Goal: Information Seeking & Learning: Understand process/instructions

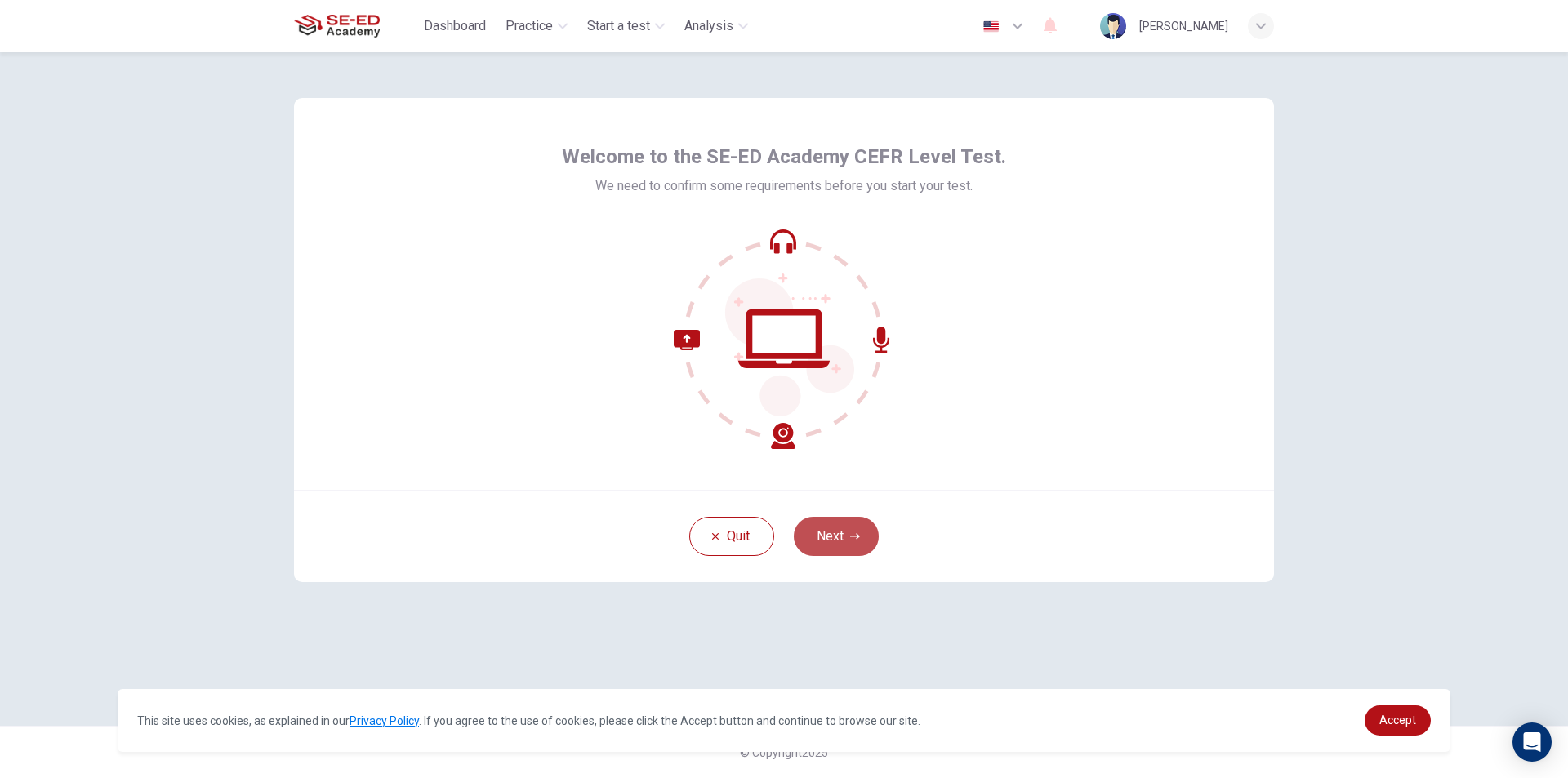
click at [842, 526] on button "Next" at bounding box center [836, 536] width 85 height 39
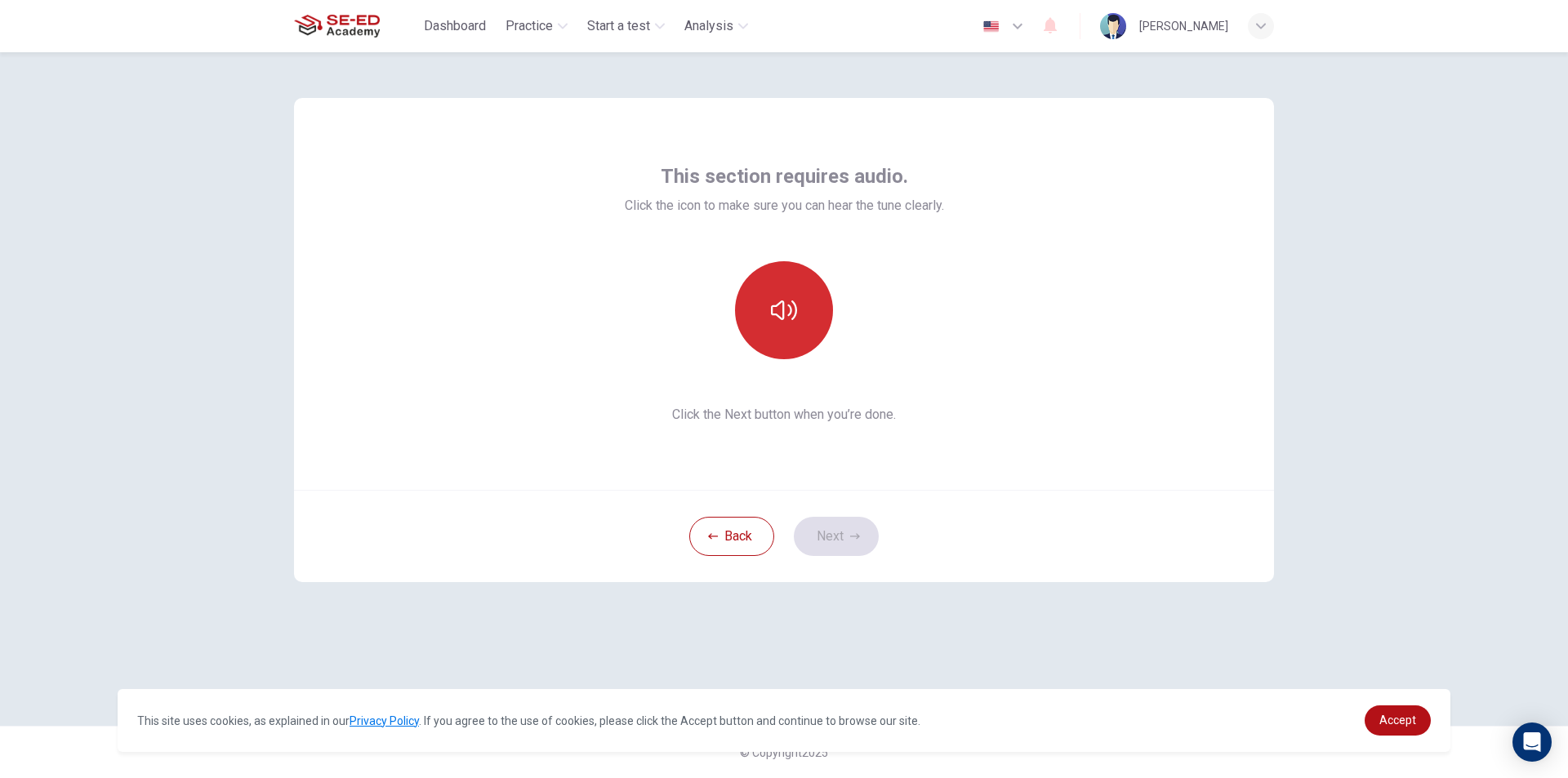
click at [800, 316] on button "button" at bounding box center [784, 310] width 98 height 98
click at [771, 308] on icon "button" at bounding box center [784, 310] width 26 height 19
click at [824, 539] on button "Next" at bounding box center [836, 536] width 85 height 39
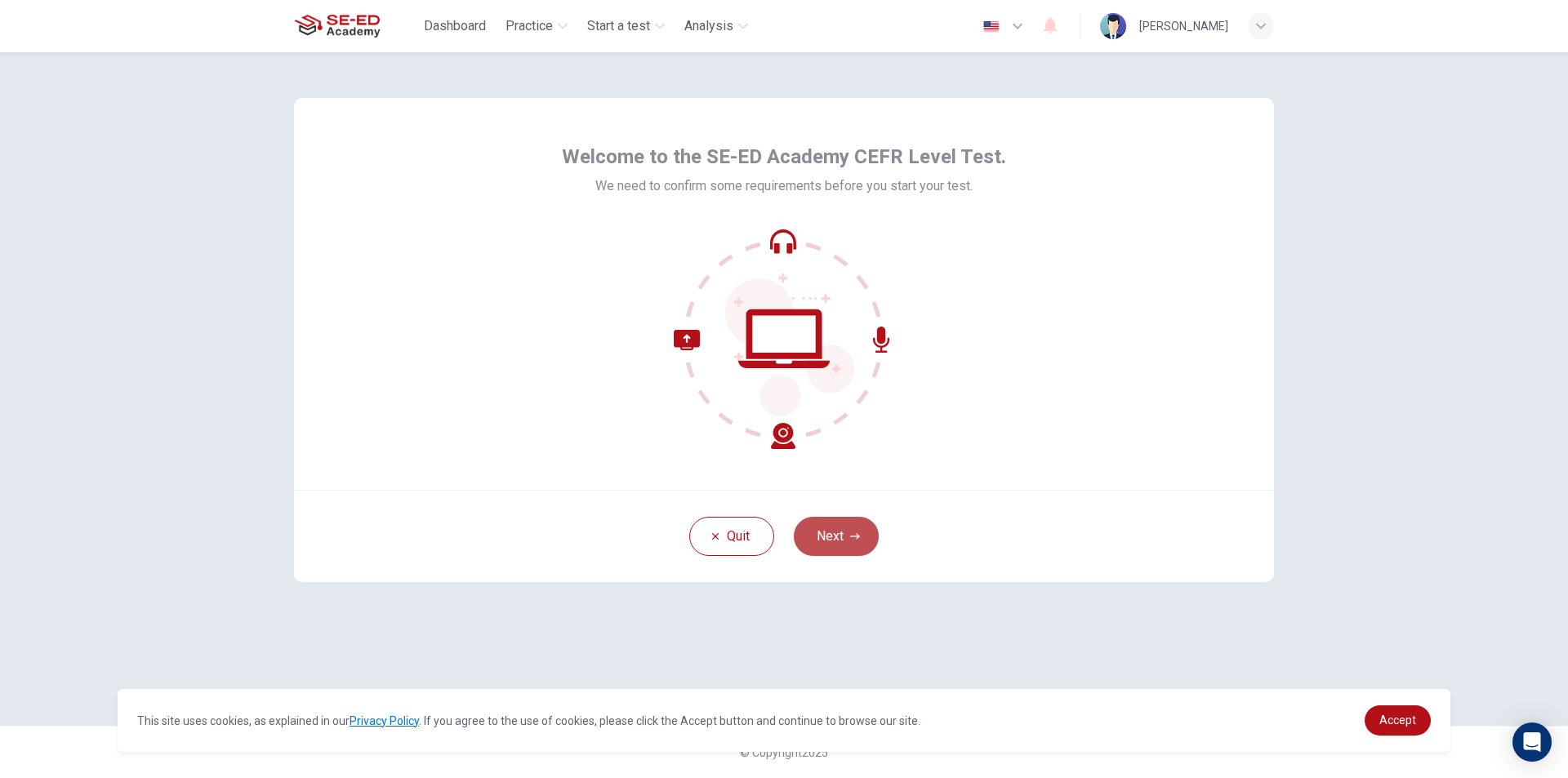
click at [836, 547] on button "Next" at bounding box center [836, 536] width 85 height 39
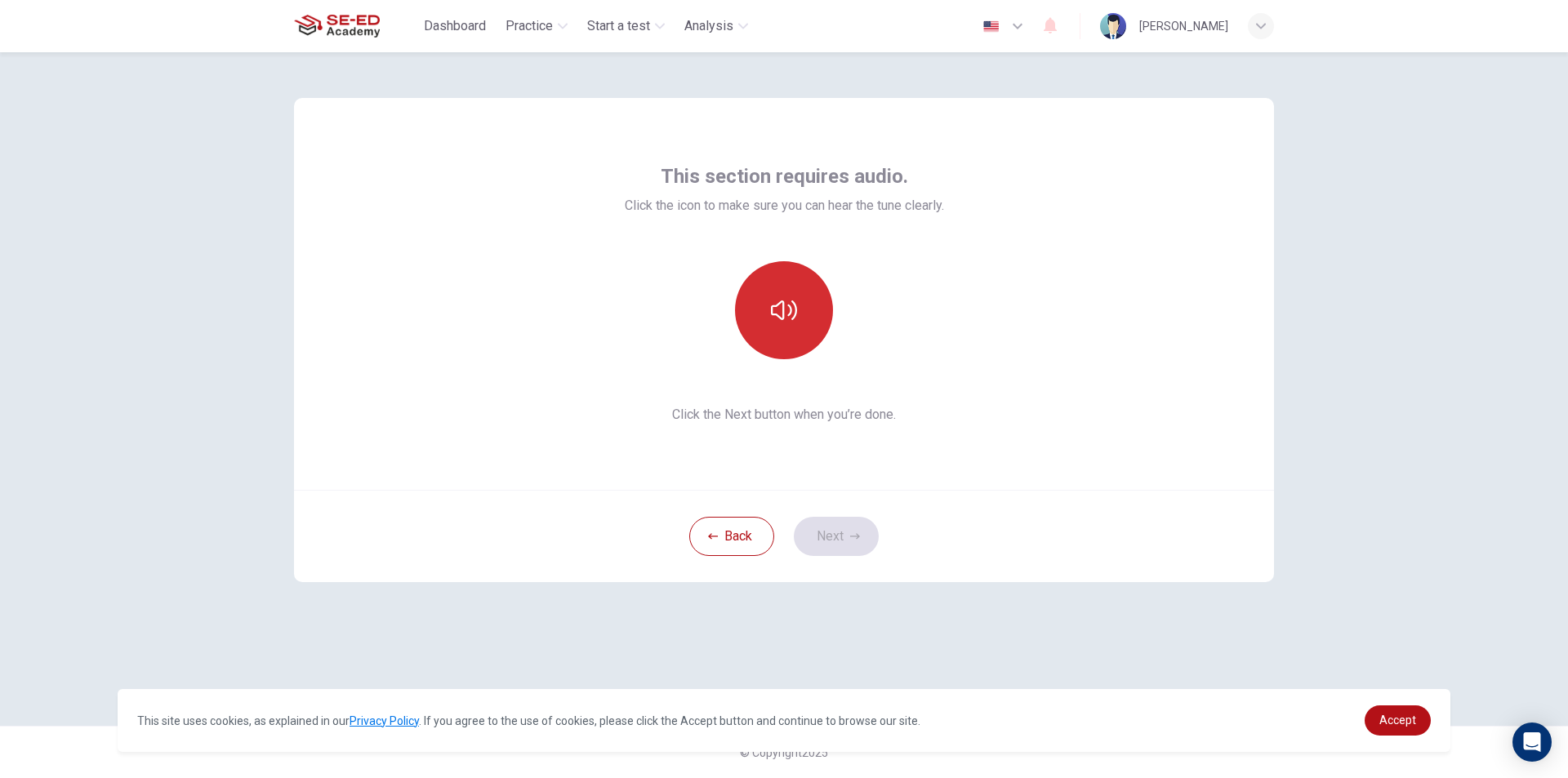
click at [802, 293] on button "button" at bounding box center [784, 310] width 98 height 98
click at [851, 540] on icon "button" at bounding box center [856, 536] width 10 height 10
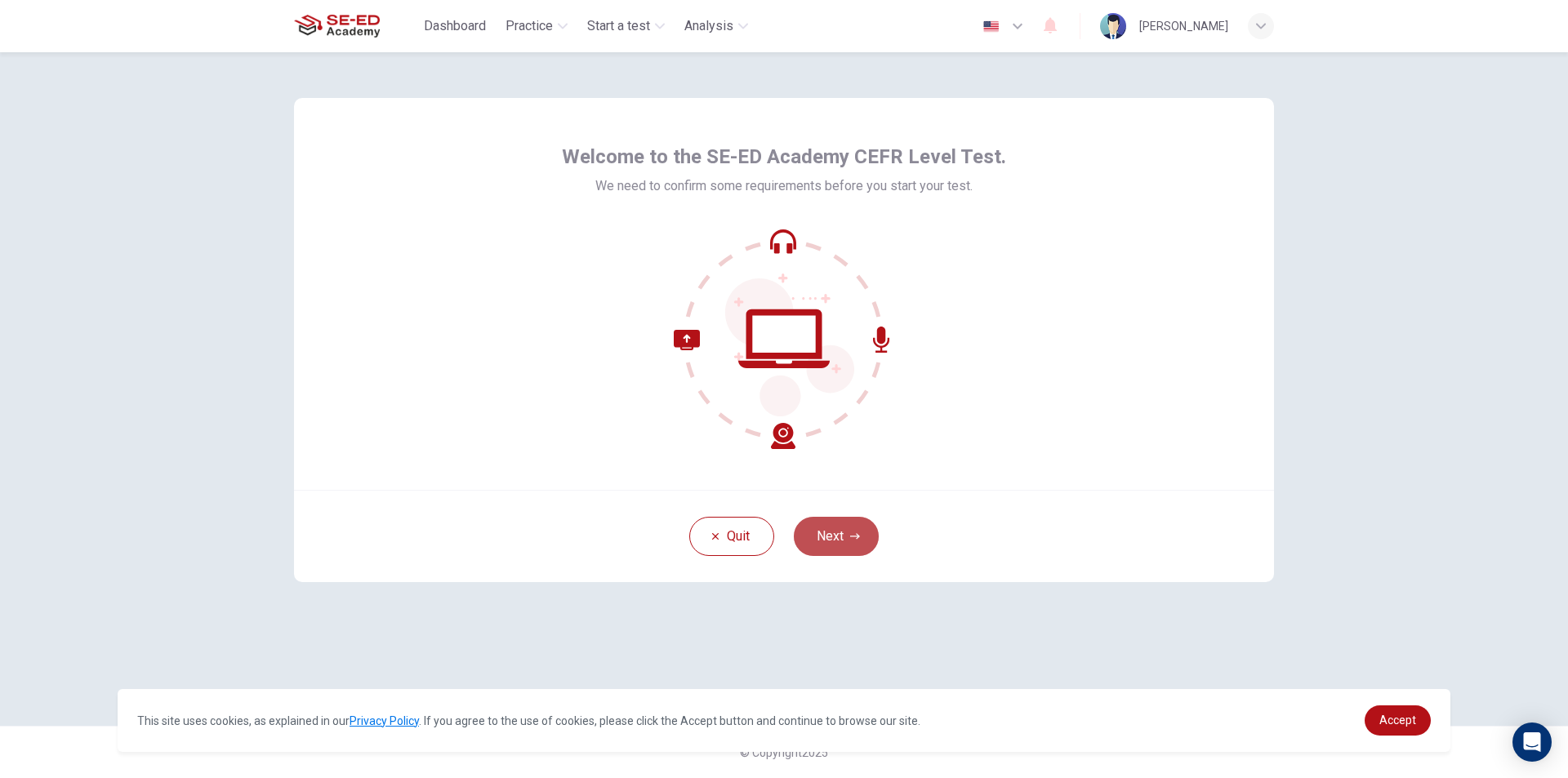
click at [852, 525] on button "Next" at bounding box center [836, 536] width 85 height 39
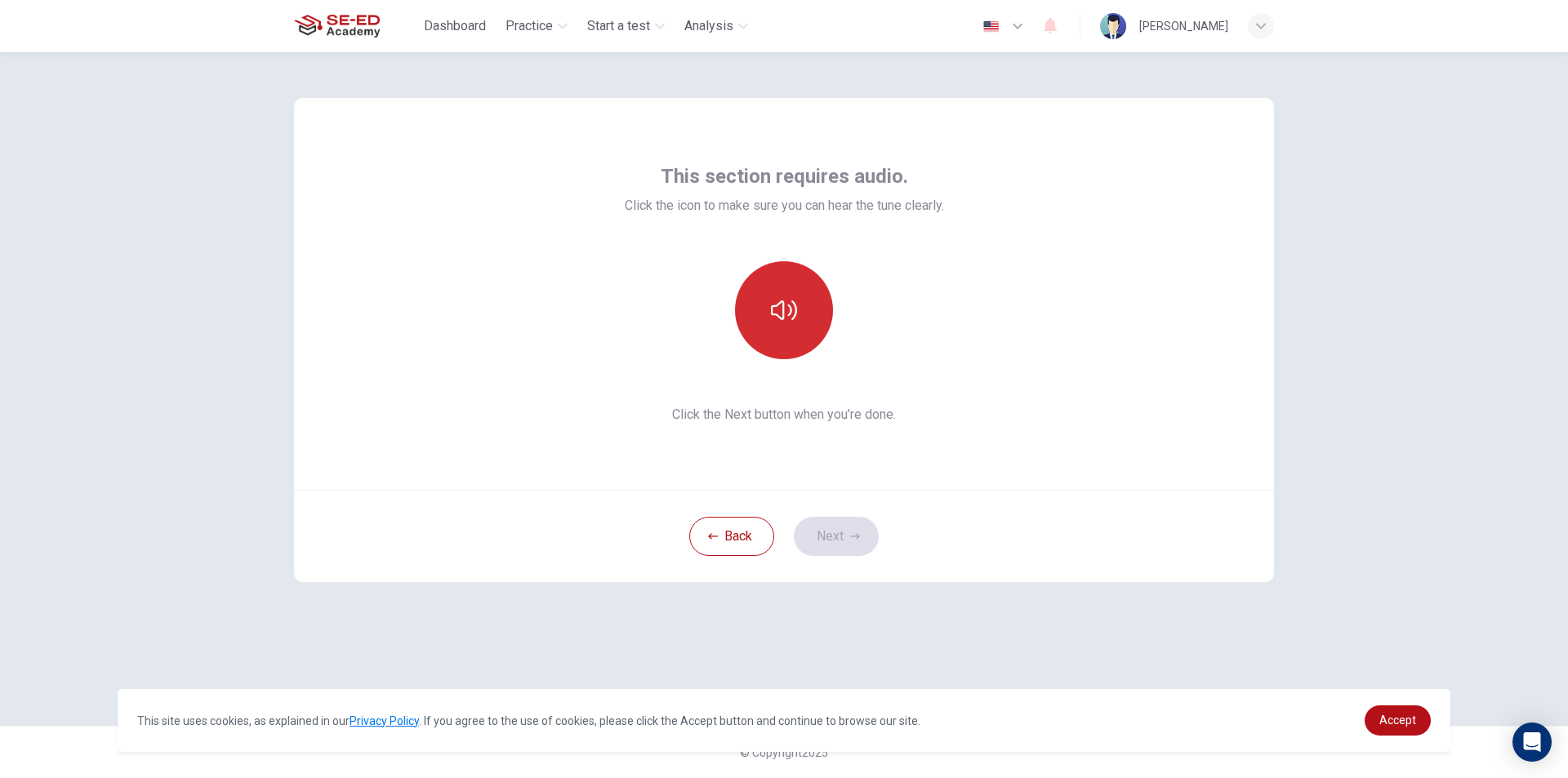
click at [781, 311] on icon "button" at bounding box center [784, 310] width 26 height 26
click at [852, 538] on icon "button" at bounding box center [856, 536] width 10 height 10
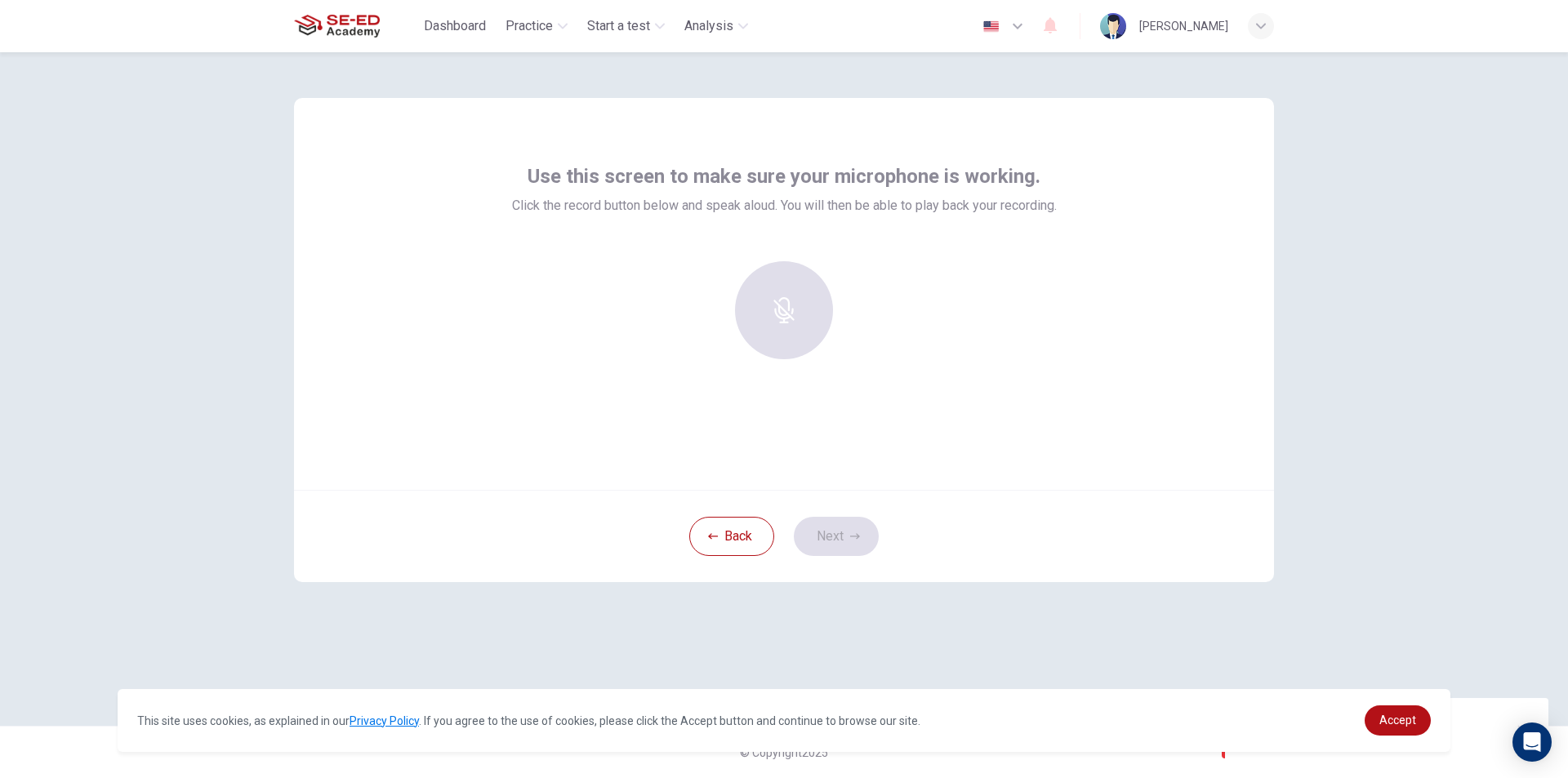
click at [775, 301] on div at bounding box center [784, 310] width 177 height 98
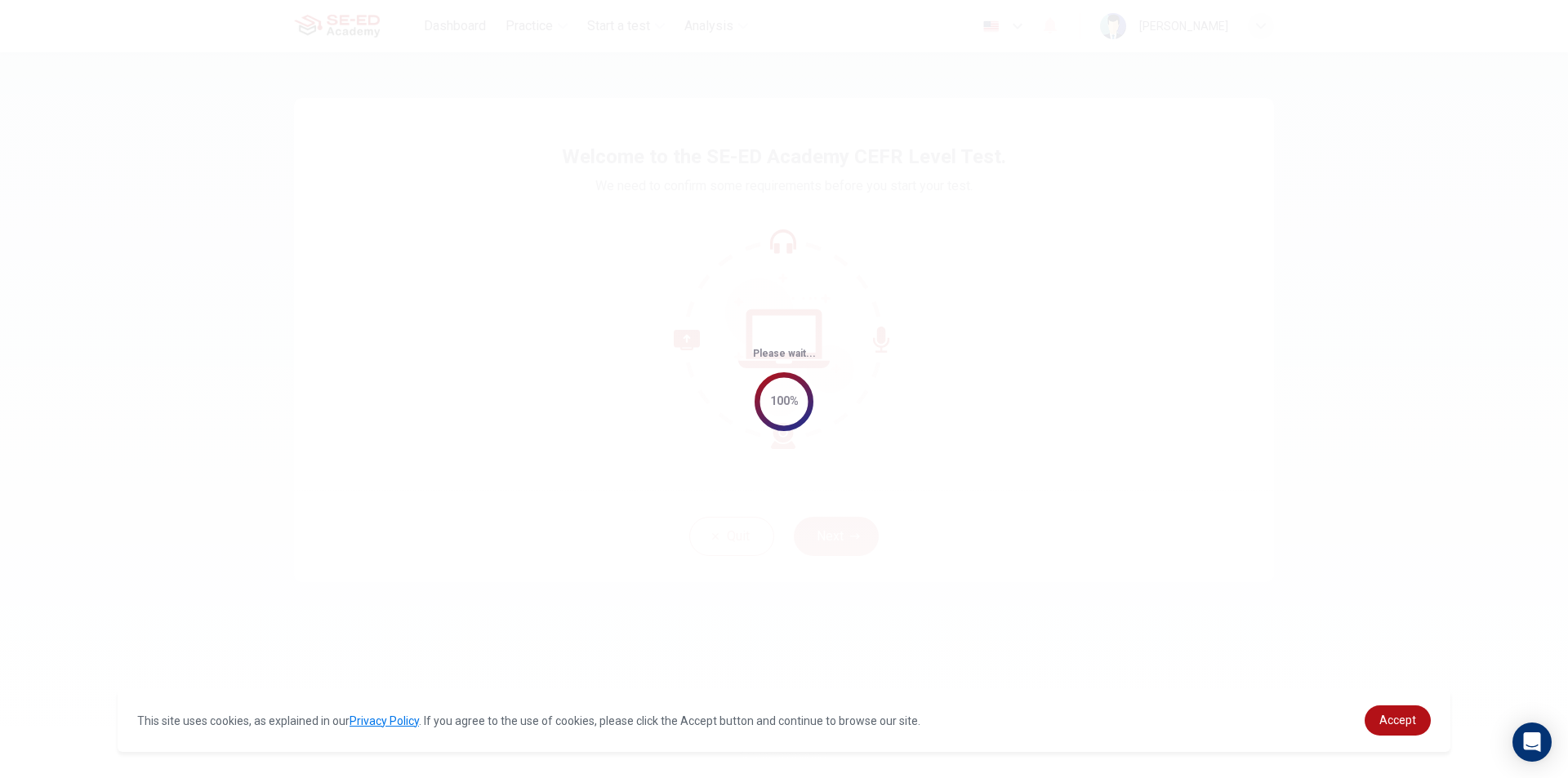
click at [794, 382] on div "100%" at bounding box center [784, 402] width 59 height 59
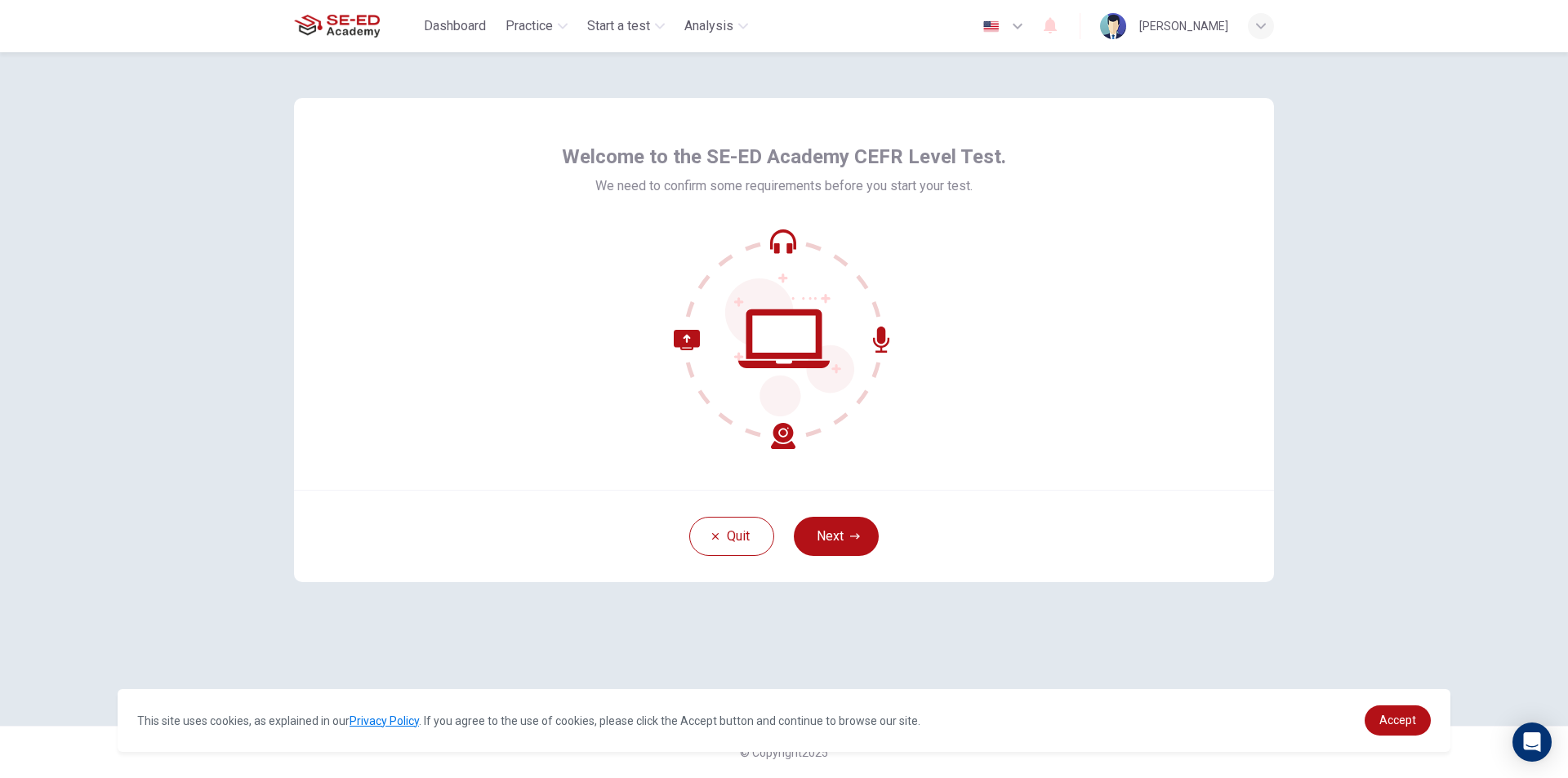
click at [875, 338] on div "Please wait... 100%" at bounding box center [784, 389] width 1568 height 778
click at [879, 337] on icon at bounding box center [881, 340] width 16 height 26
click at [885, 337] on icon at bounding box center [881, 340] width 16 height 26
click at [663, 522] on div "Quit Next" at bounding box center [784, 536] width 980 height 92
click at [716, 525] on button "Quit" at bounding box center [732, 536] width 85 height 39
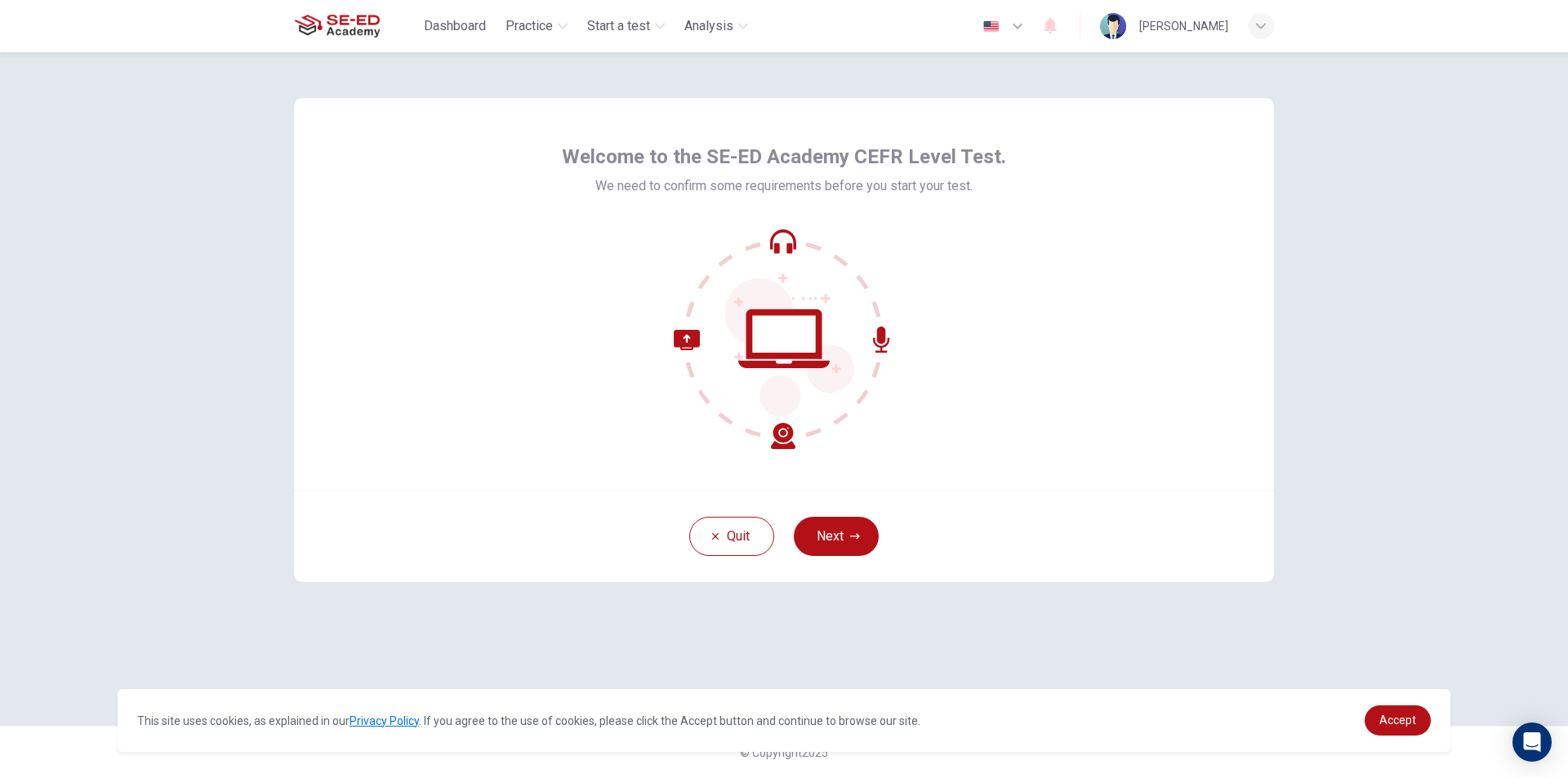
click at [867, 567] on div "Quit Next" at bounding box center [784, 536] width 980 height 92
click at [848, 537] on button "Next" at bounding box center [836, 536] width 85 height 39
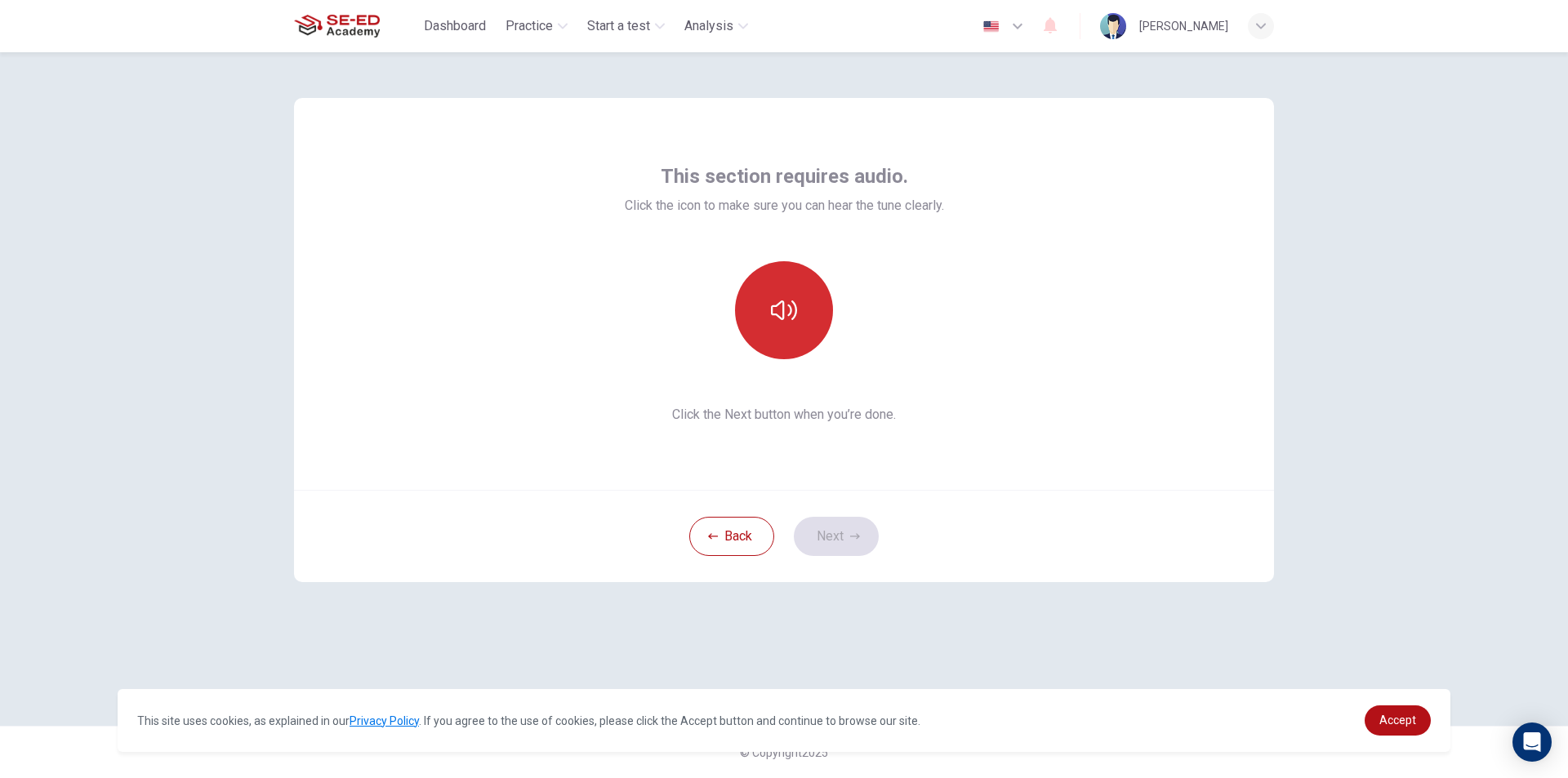
click at [779, 333] on button "button" at bounding box center [784, 310] width 98 height 98
click at [801, 307] on button "button" at bounding box center [784, 310] width 98 height 98
click at [803, 307] on button "button" at bounding box center [784, 310] width 98 height 98
click at [851, 539] on icon "button" at bounding box center [856, 536] width 10 height 10
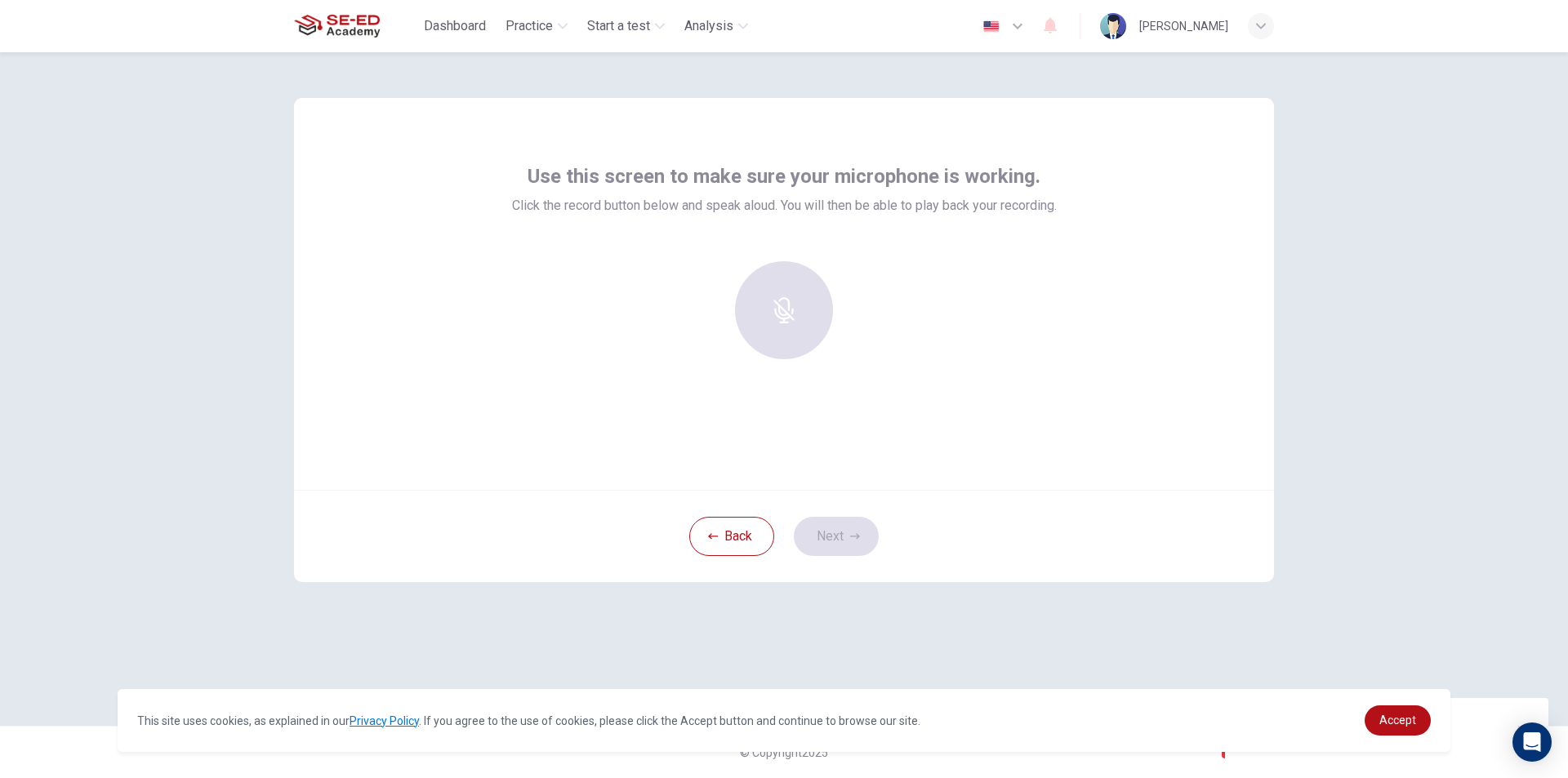
click at [787, 317] on div at bounding box center [784, 310] width 177 height 98
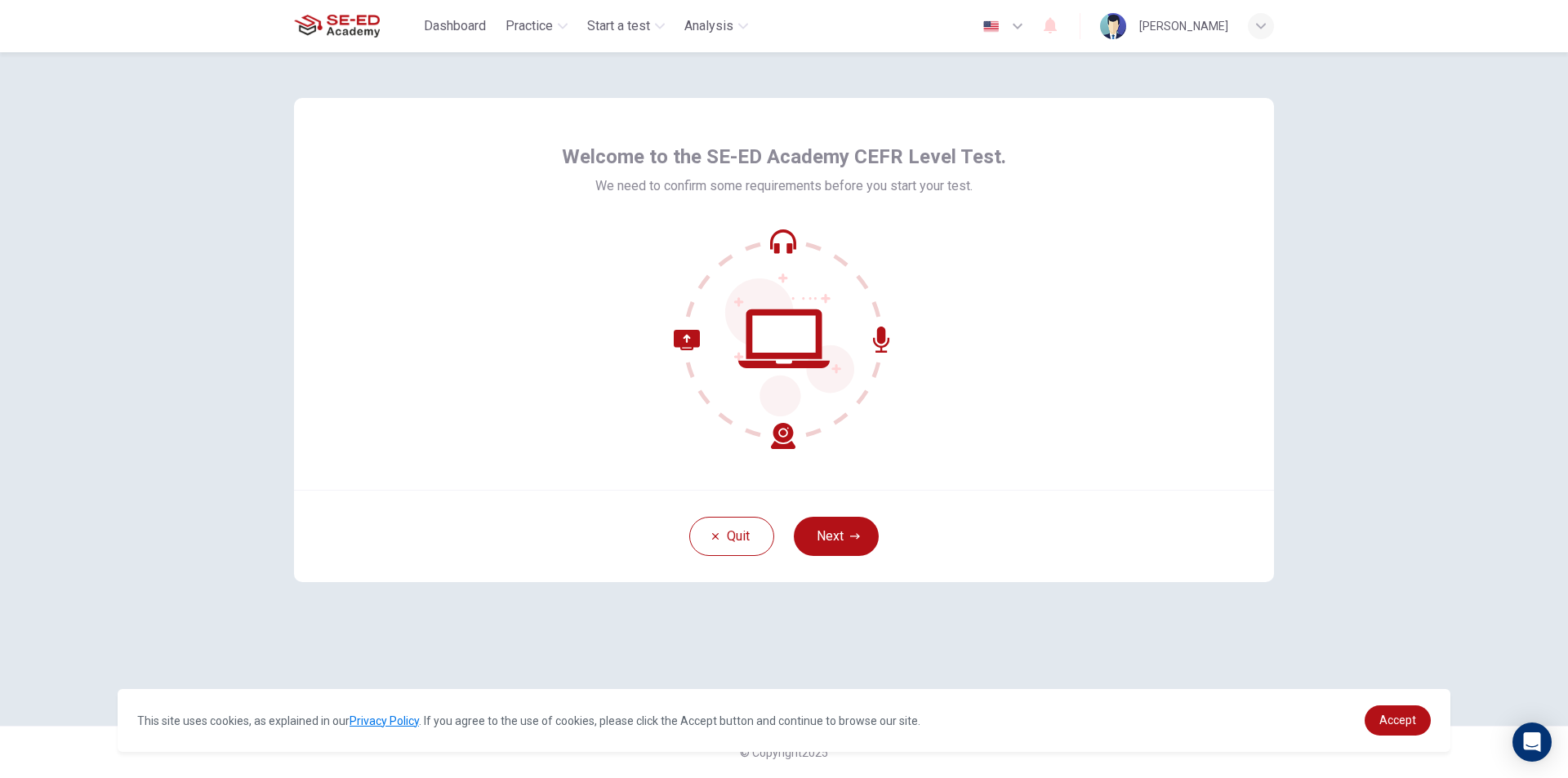
click at [814, 541] on button "Next" at bounding box center [836, 536] width 85 height 39
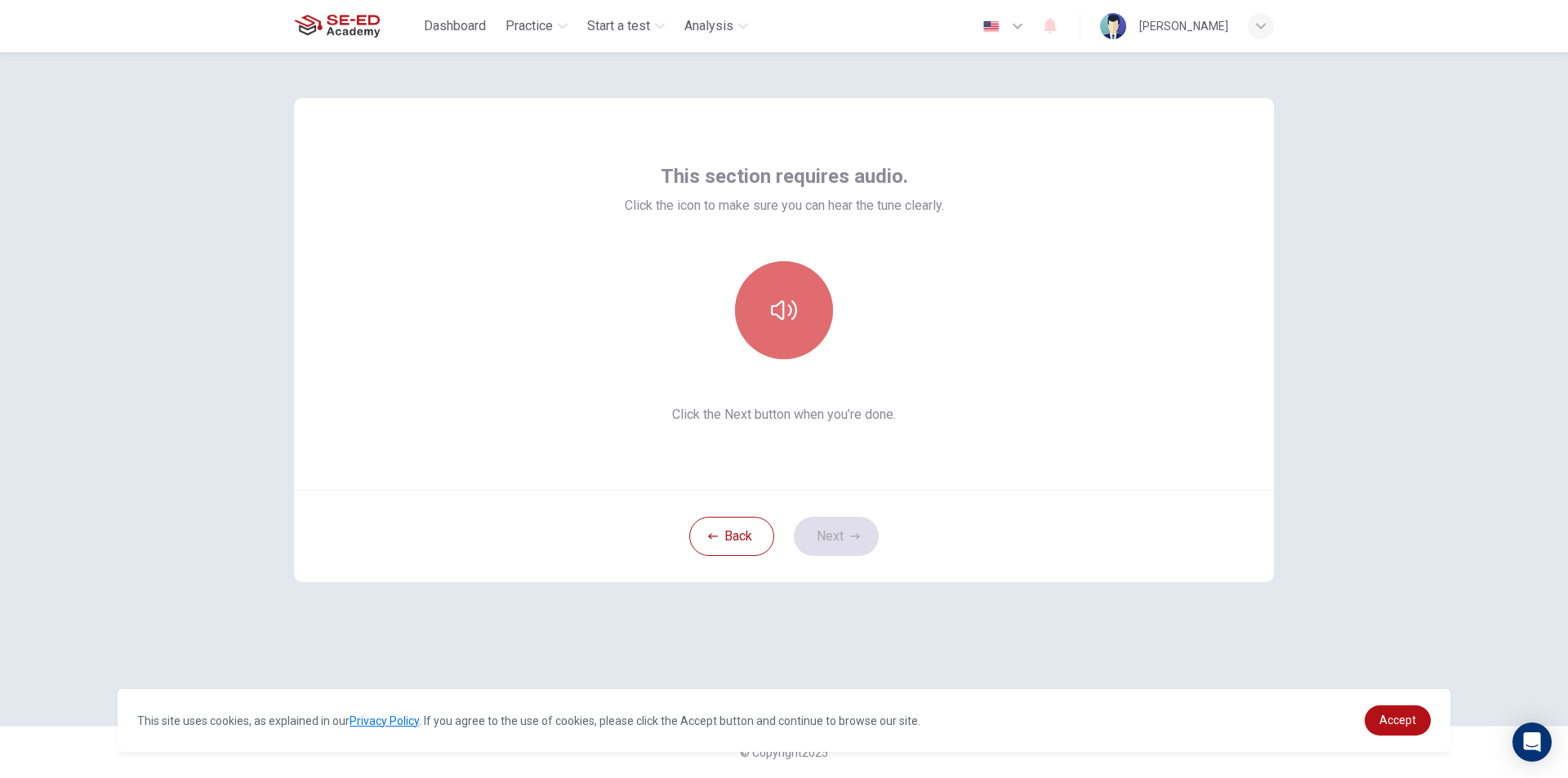
click at [787, 317] on icon "button" at bounding box center [784, 310] width 26 height 26
click at [852, 539] on icon "button" at bounding box center [856, 536] width 10 height 10
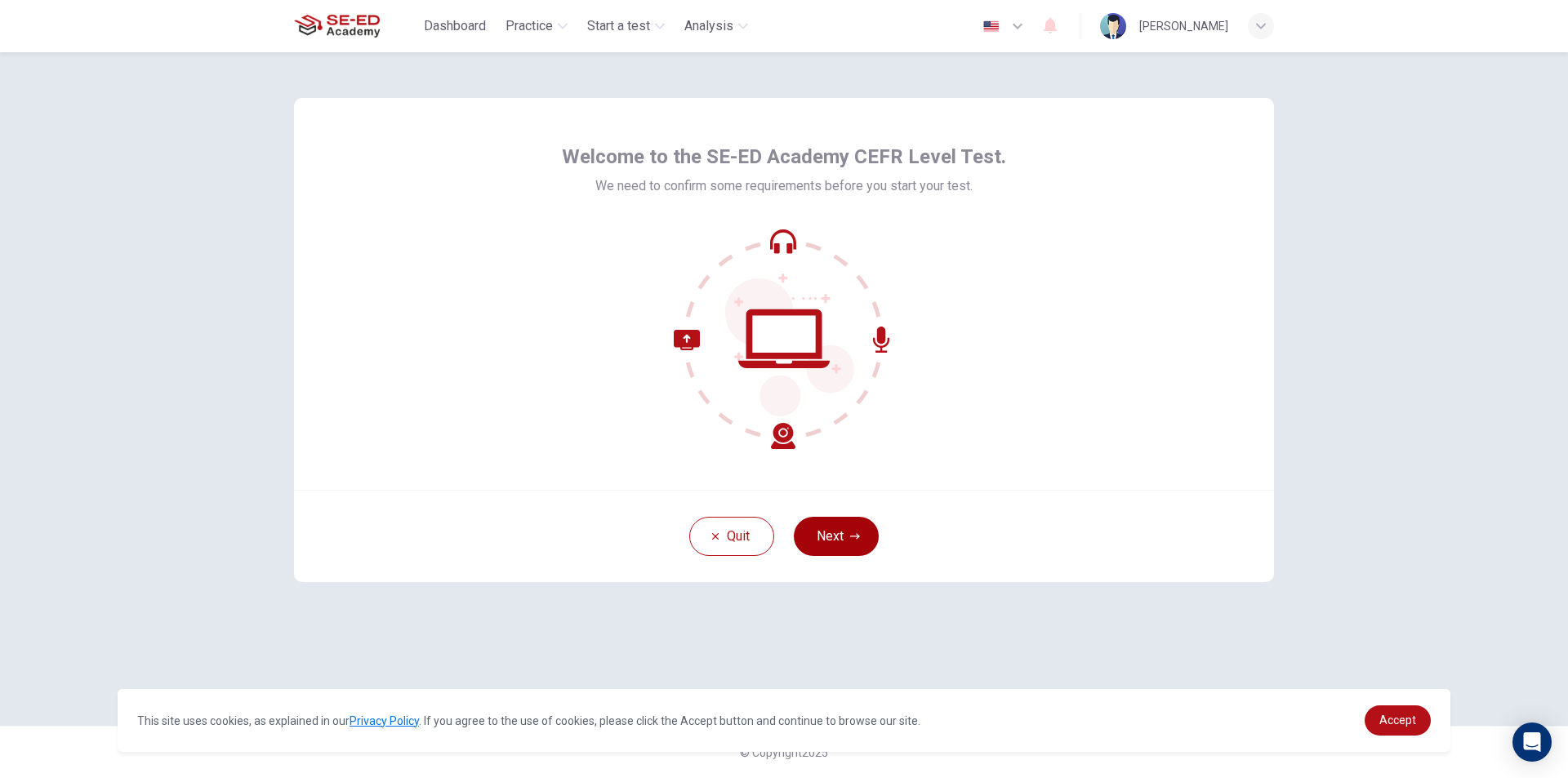
click at [854, 544] on button "Next" at bounding box center [836, 536] width 85 height 39
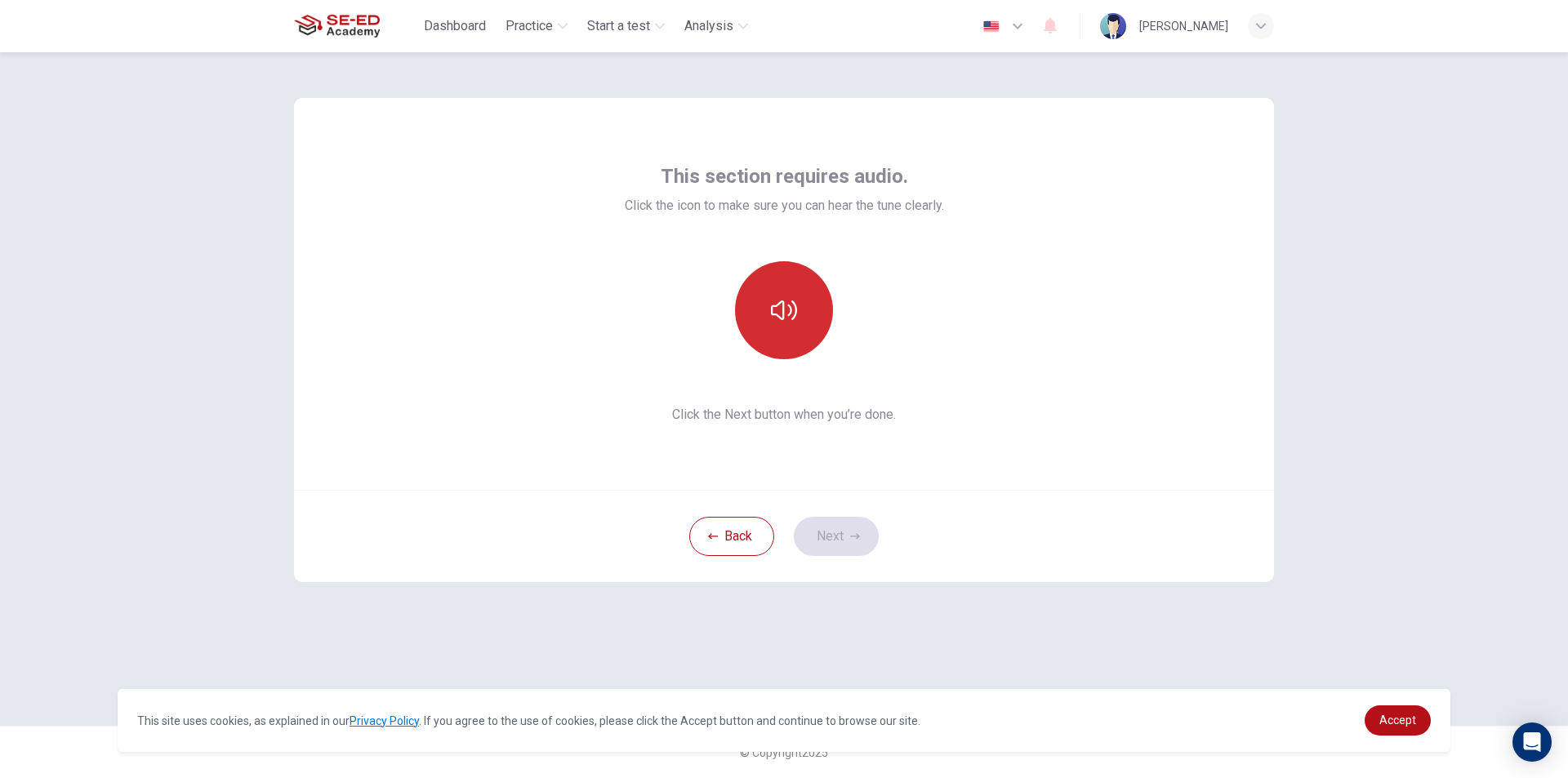
click at [793, 324] on button "button" at bounding box center [784, 310] width 98 height 98
click at [858, 541] on button "Next" at bounding box center [836, 536] width 85 height 39
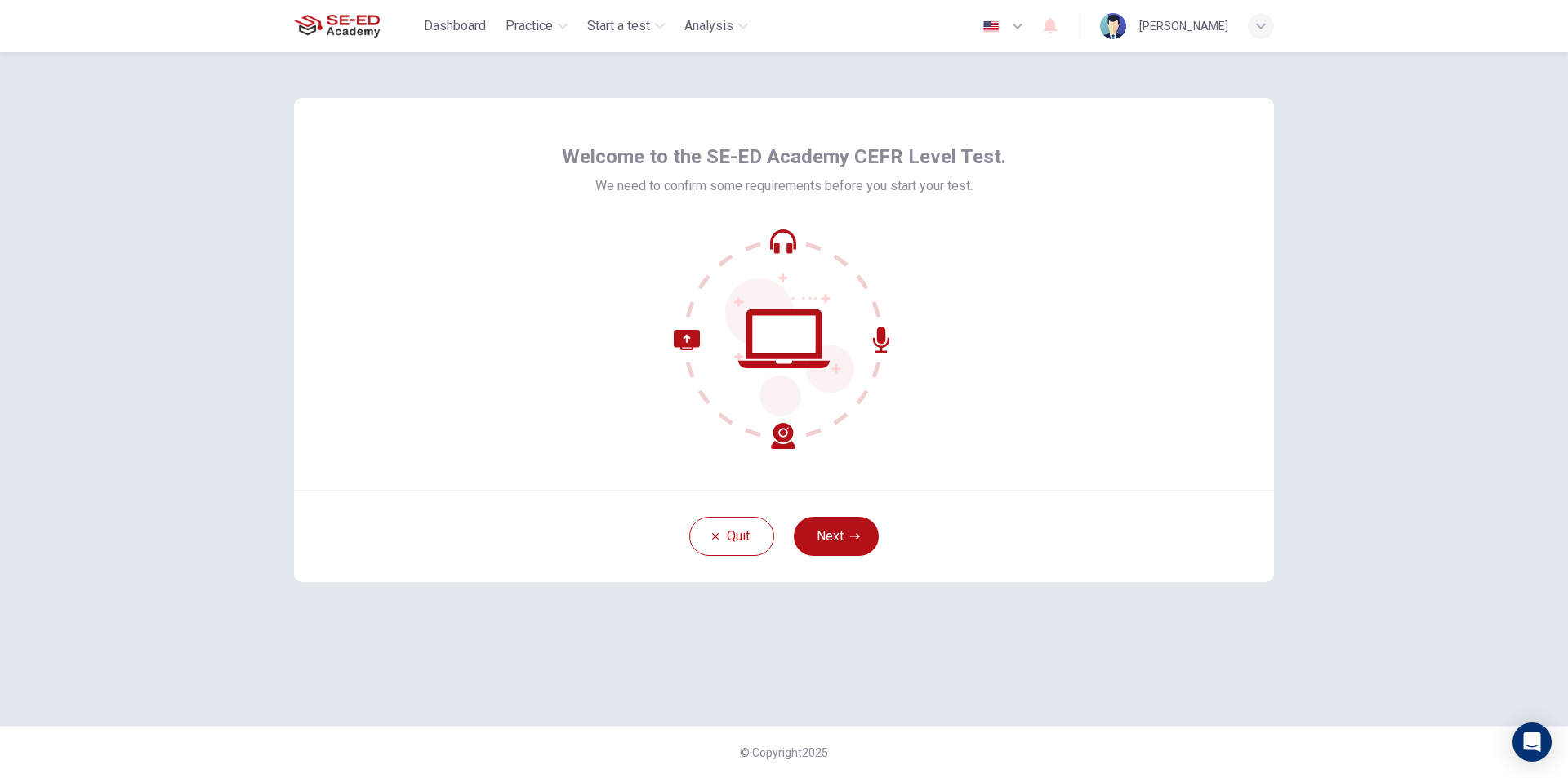
click at [809, 543] on button "Next" at bounding box center [836, 536] width 85 height 39
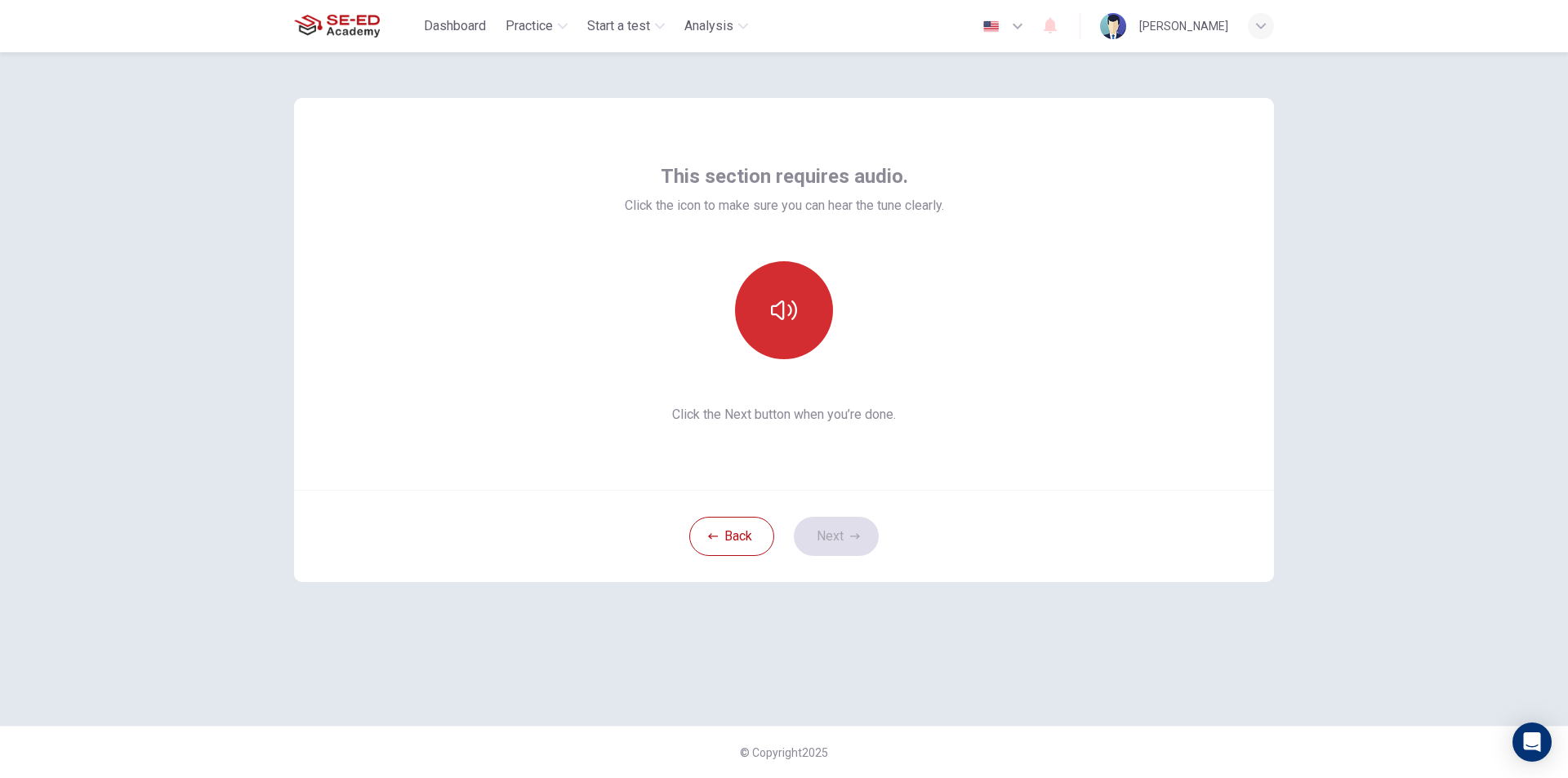
click at [766, 349] on button "button" at bounding box center [784, 310] width 98 height 98
click at [770, 347] on button "button" at bounding box center [784, 310] width 98 height 98
click at [868, 534] on button "Next" at bounding box center [836, 536] width 85 height 39
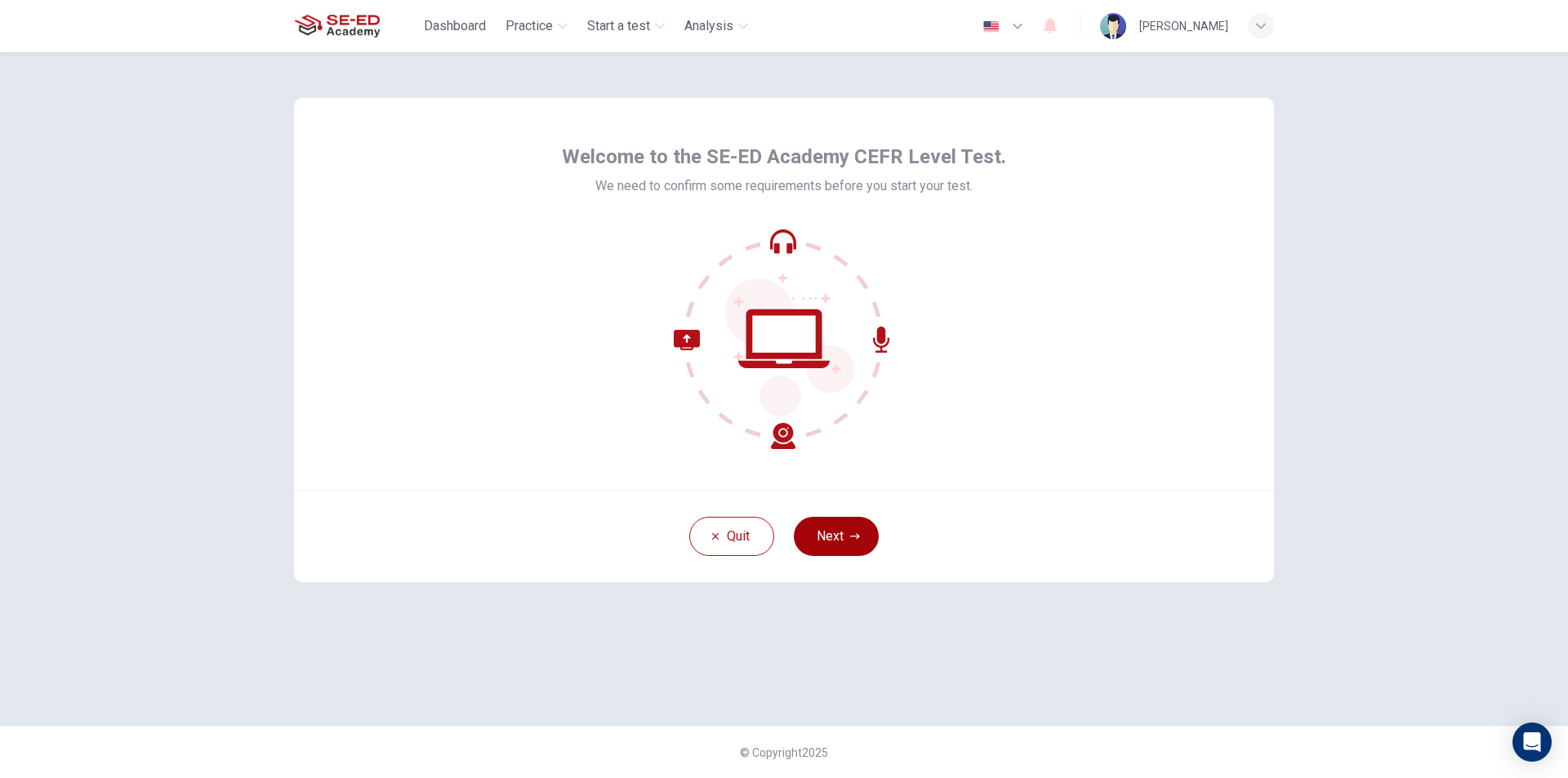
click at [832, 541] on button "Next" at bounding box center [836, 536] width 85 height 39
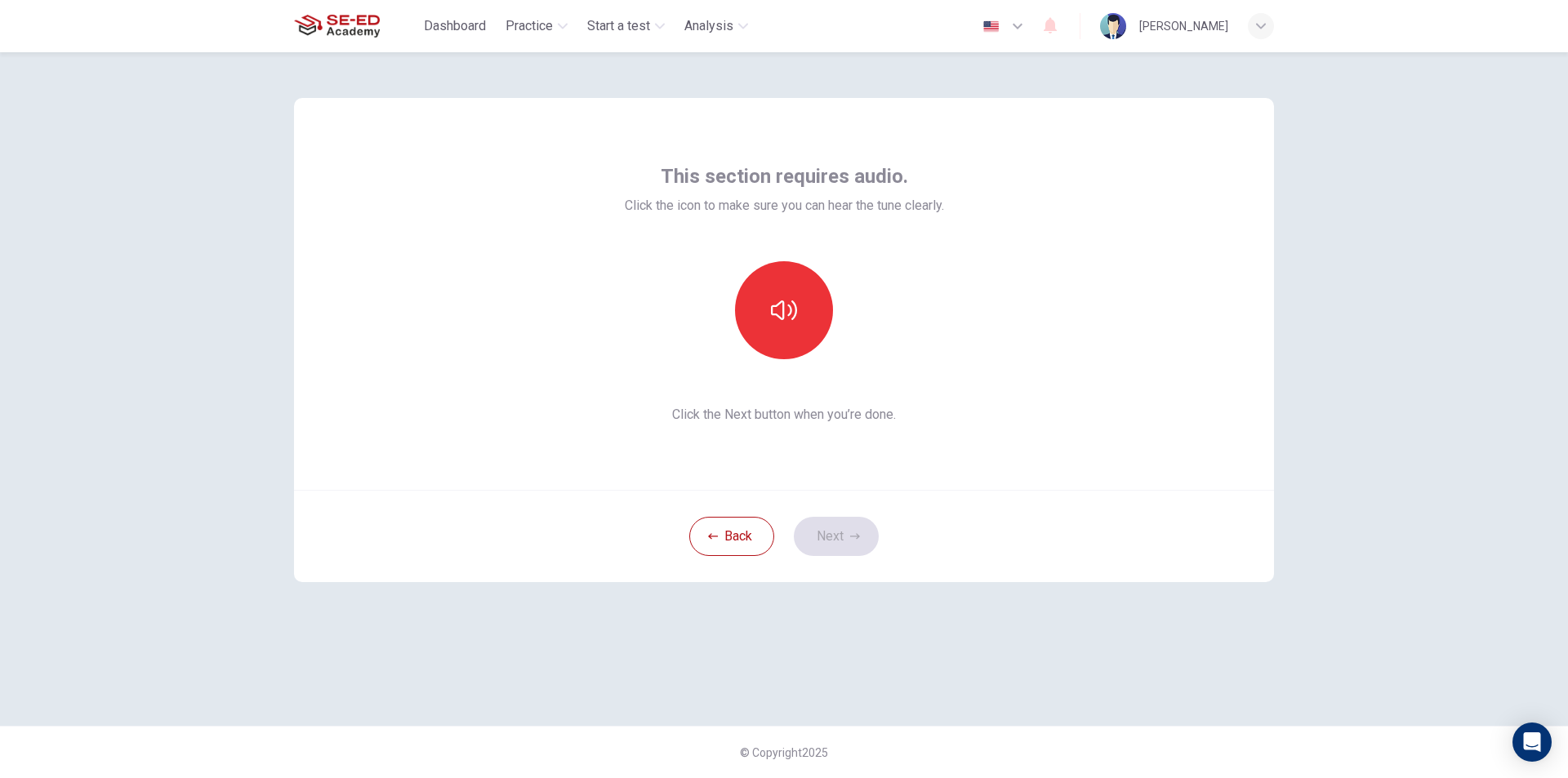
click at [797, 258] on div "This section requires audio. Click the icon to make sure you can hear the tune …" at bounding box center [785, 293] width 319 height 261
click at [803, 283] on button "button" at bounding box center [784, 310] width 98 height 98
click at [807, 284] on button "button" at bounding box center [784, 310] width 98 height 98
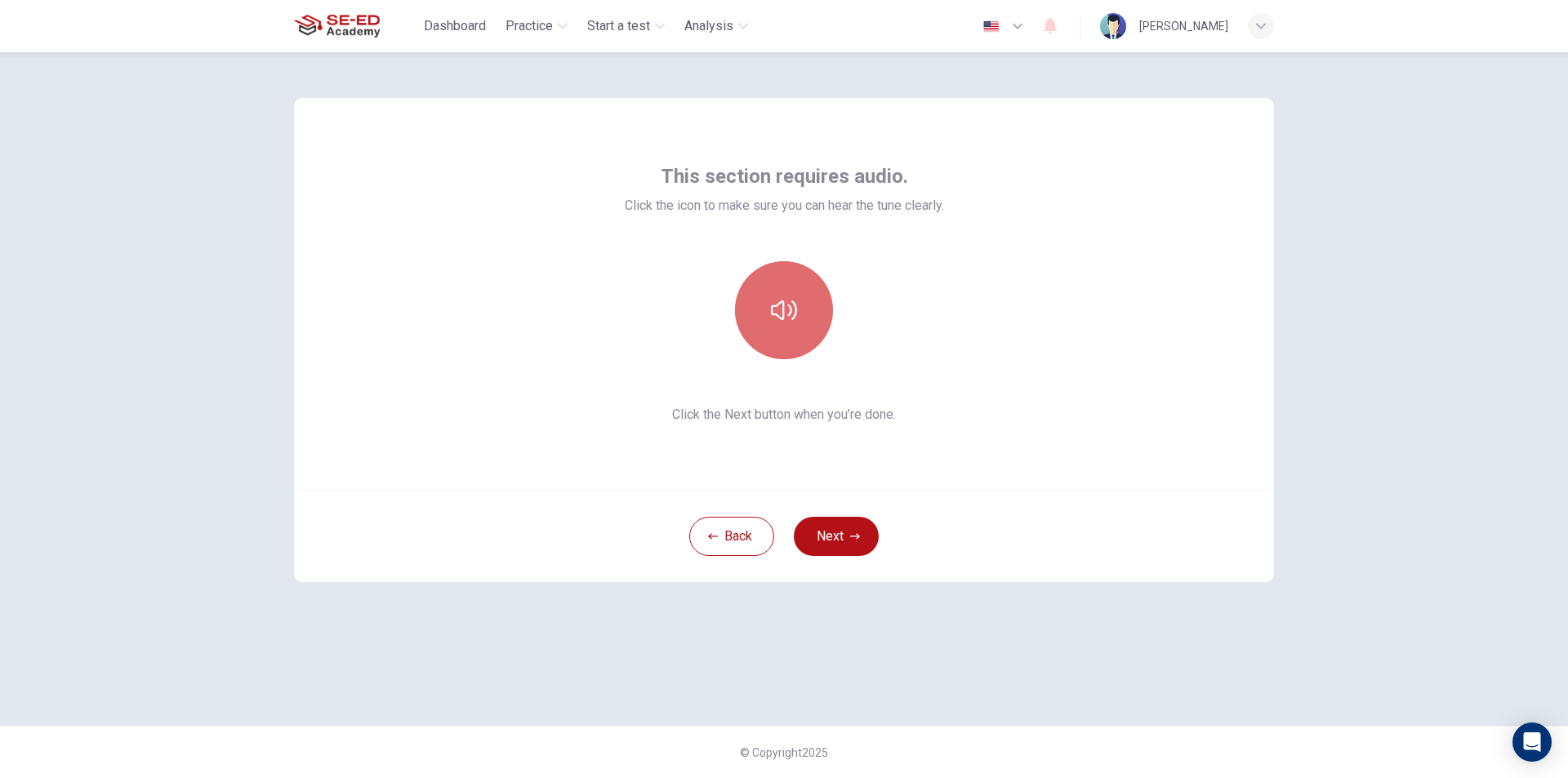
click at [807, 284] on button "button" at bounding box center [784, 310] width 98 height 98
click at [803, 532] on button "Next" at bounding box center [836, 536] width 85 height 39
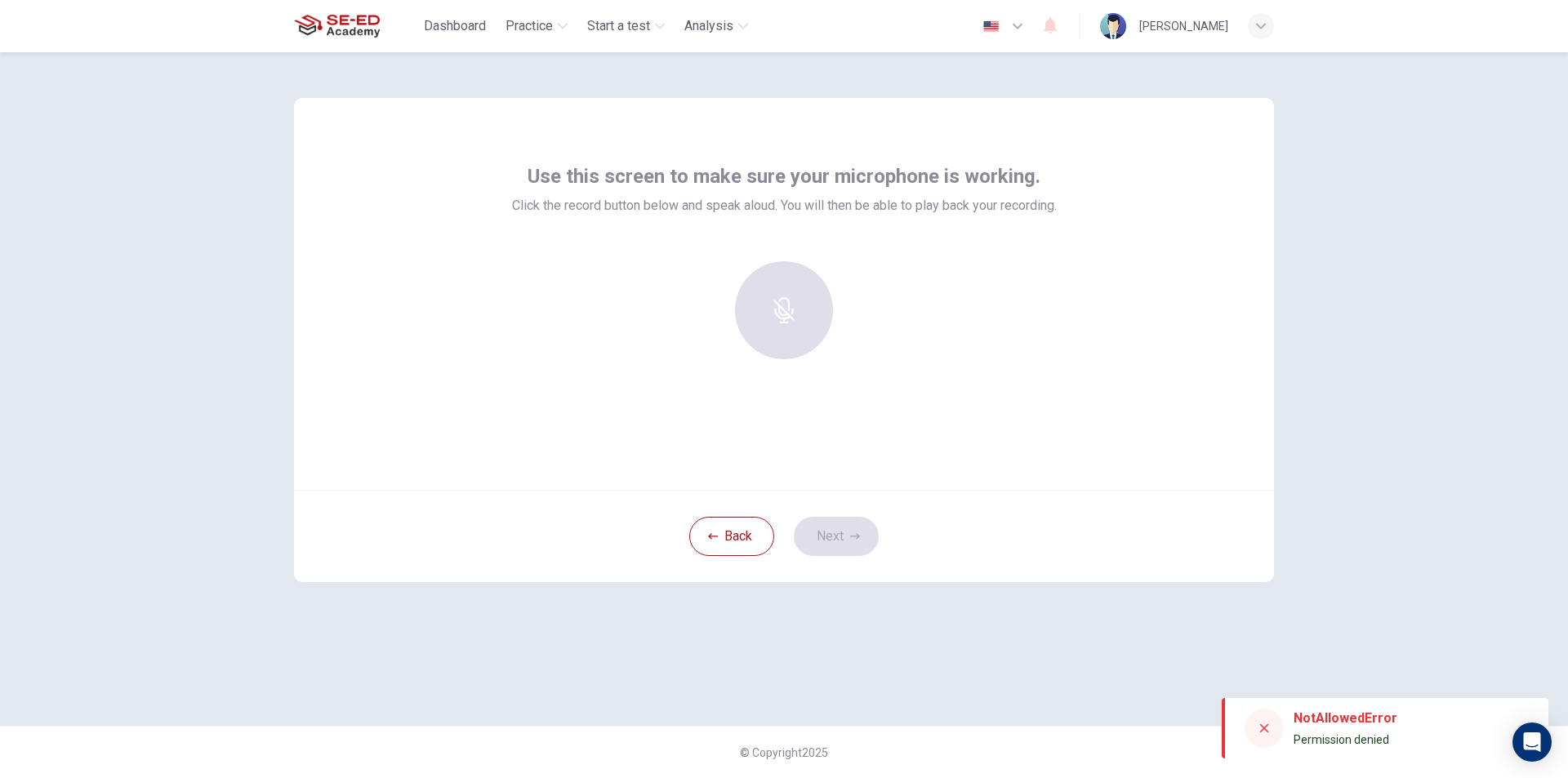
click at [836, 317] on div at bounding box center [784, 310] width 177 height 98
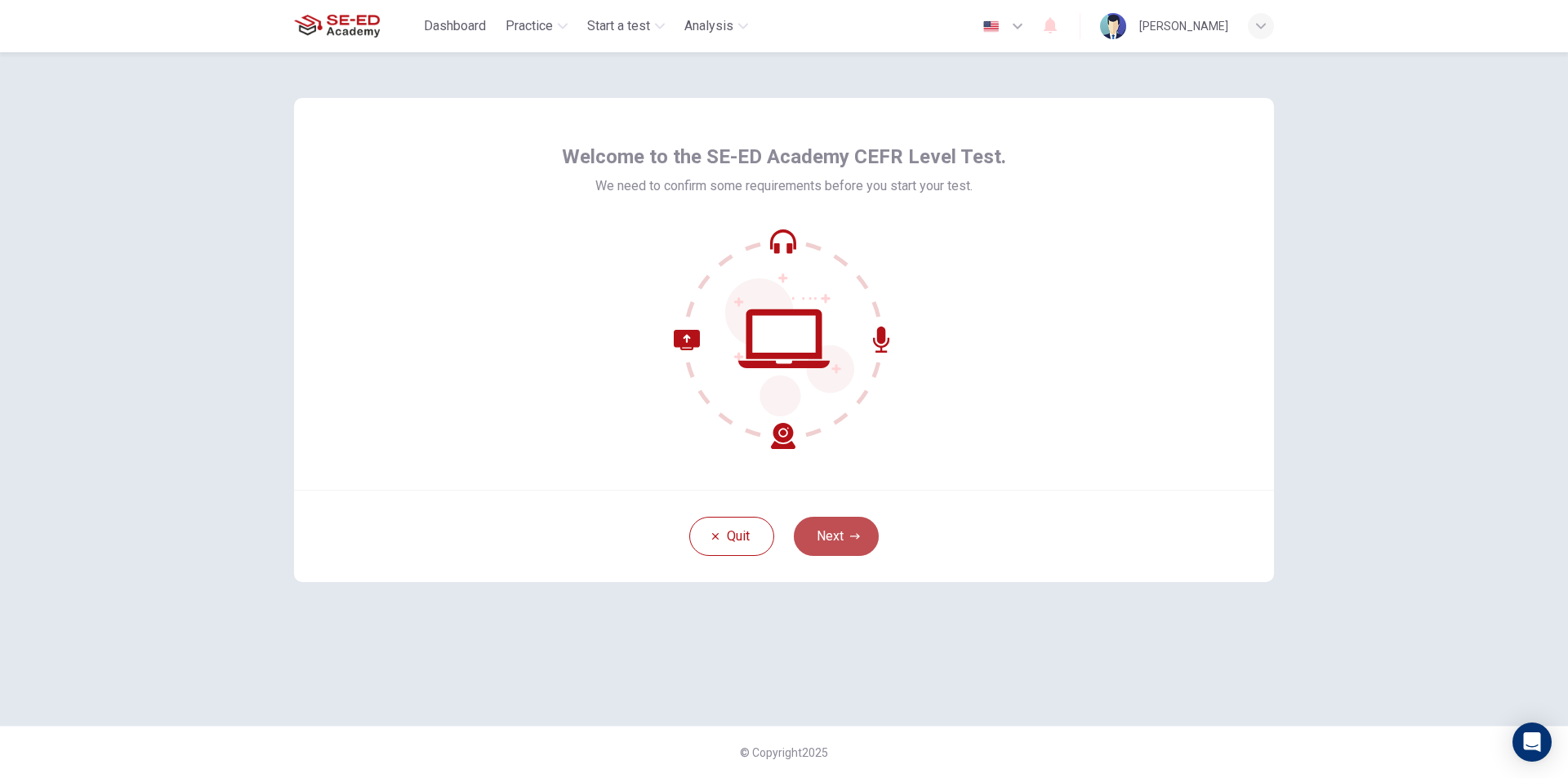
click at [839, 521] on button "Next" at bounding box center [836, 536] width 85 height 39
click at [865, 548] on button "Next" at bounding box center [836, 536] width 85 height 39
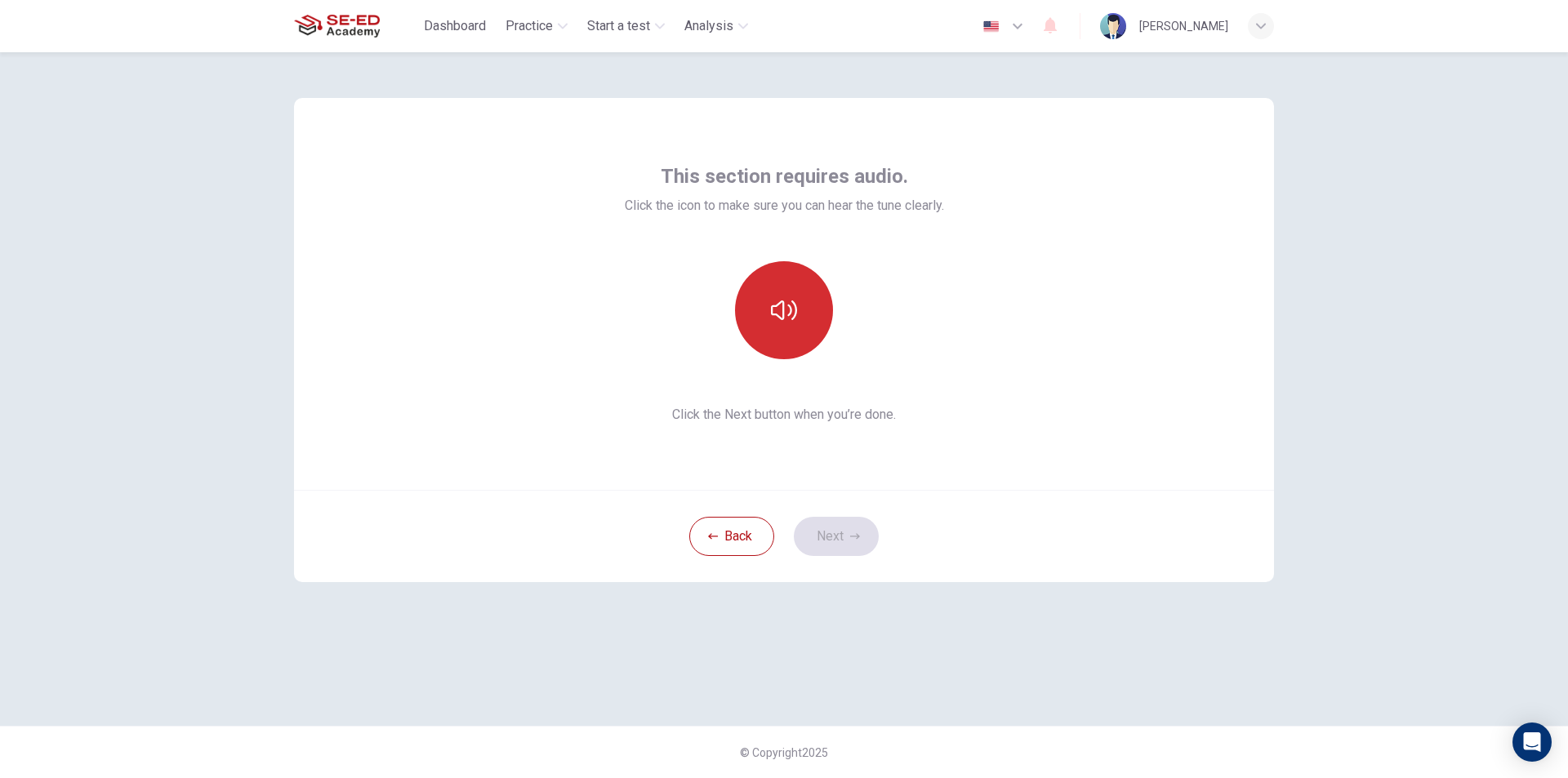
click at [800, 319] on button "button" at bounding box center [784, 310] width 98 height 98
click at [811, 306] on button "button" at bounding box center [784, 310] width 98 height 98
click at [847, 548] on button "Next" at bounding box center [836, 536] width 85 height 39
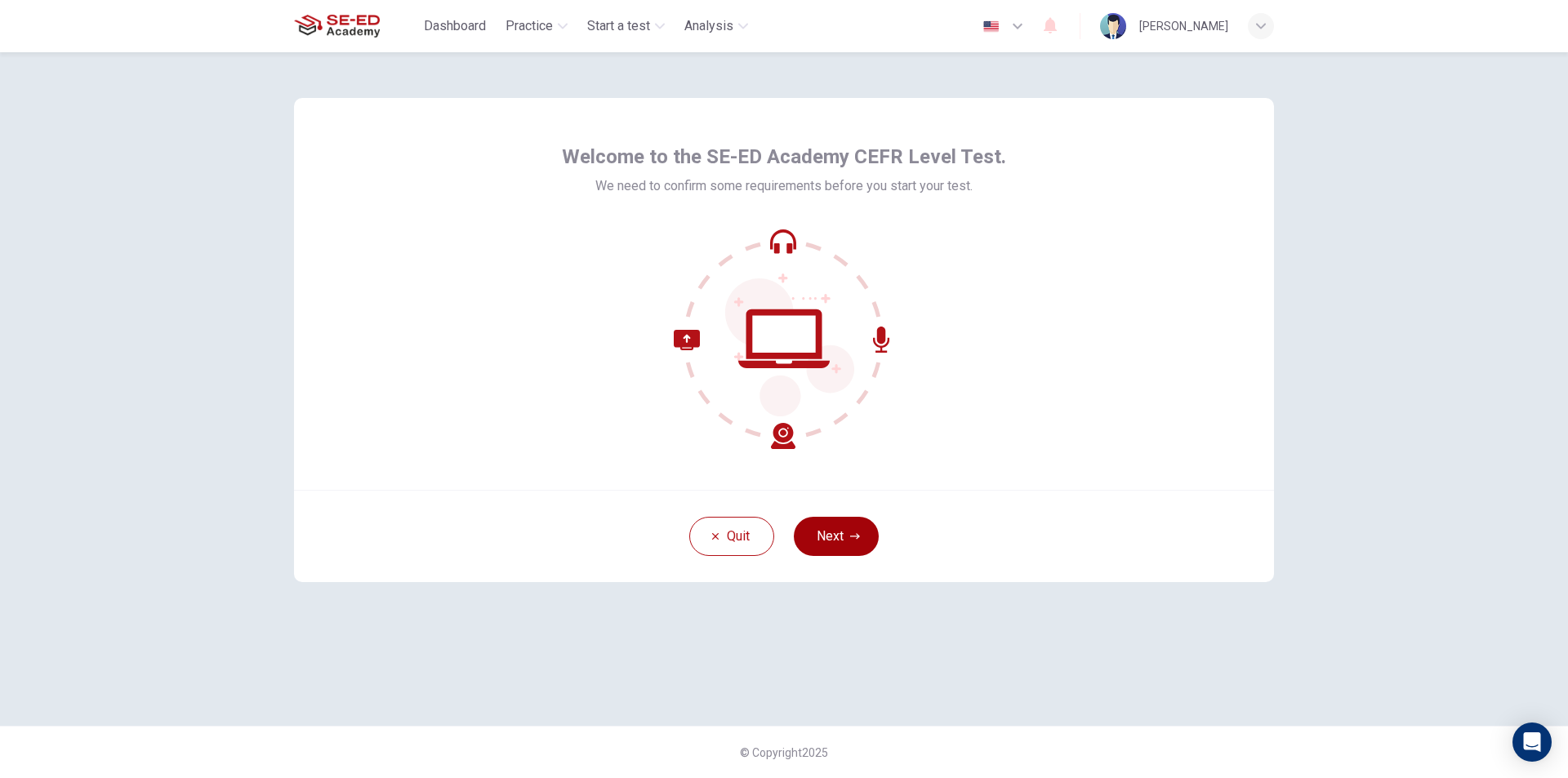
click at [814, 538] on button "Next" at bounding box center [836, 536] width 85 height 39
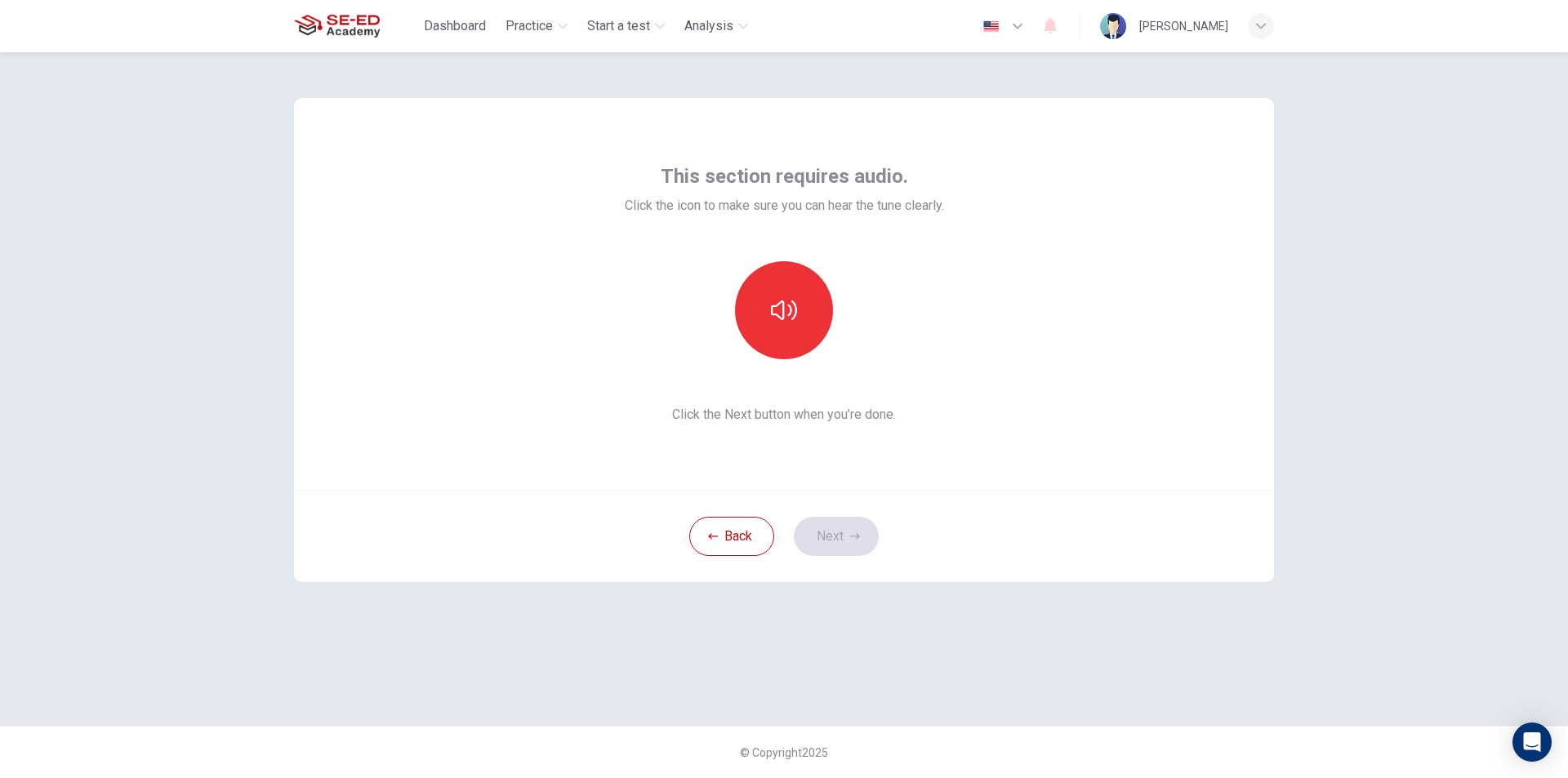
click at [773, 362] on div "This section requires audio. Click the icon to make sure you can hear the tune …" at bounding box center [785, 293] width 319 height 261
click at [784, 320] on icon "button" at bounding box center [784, 310] width 26 height 26
click at [832, 539] on button "Next" at bounding box center [836, 536] width 85 height 39
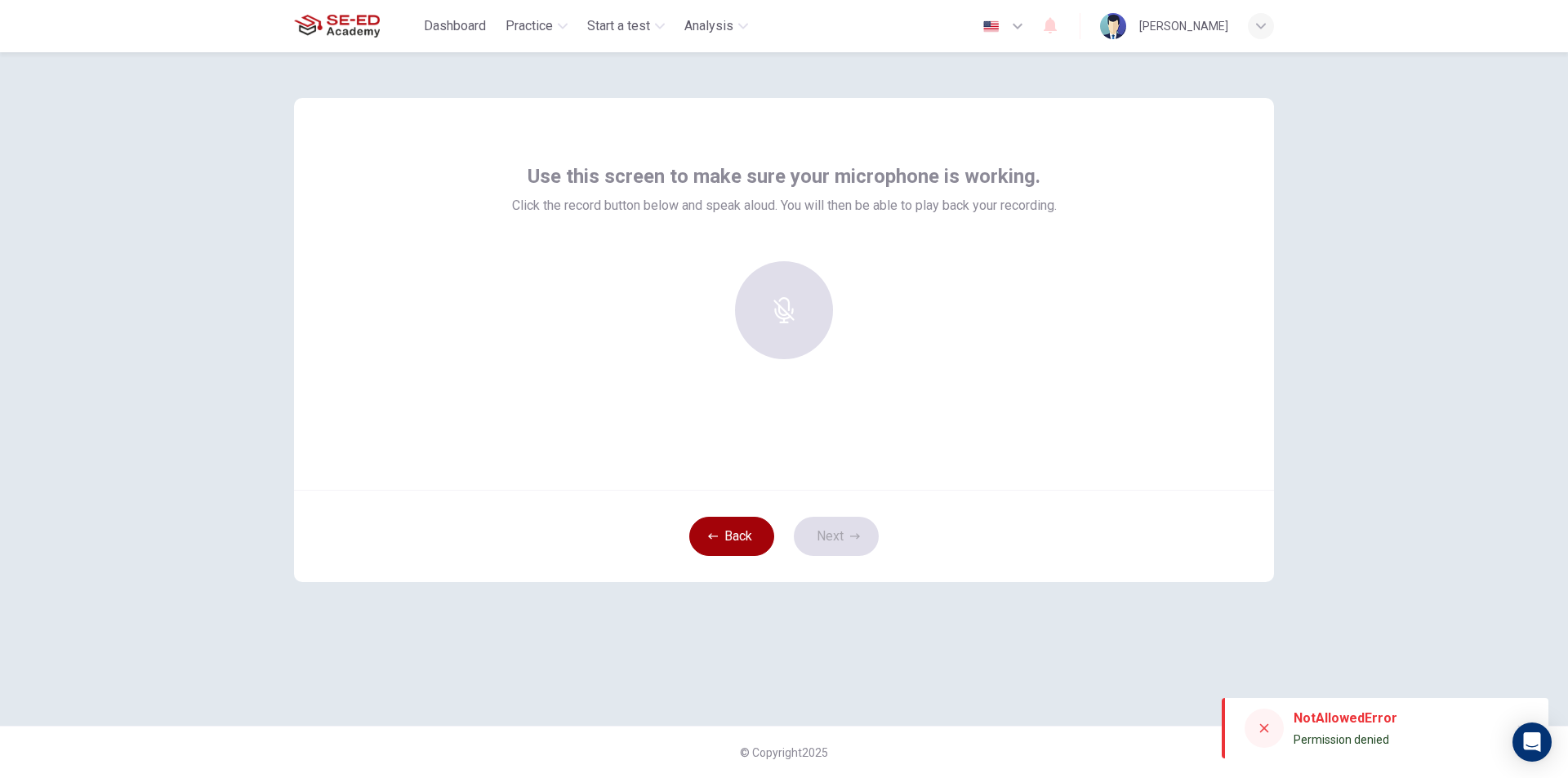
click at [753, 546] on button "Back" at bounding box center [732, 536] width 85 height 39
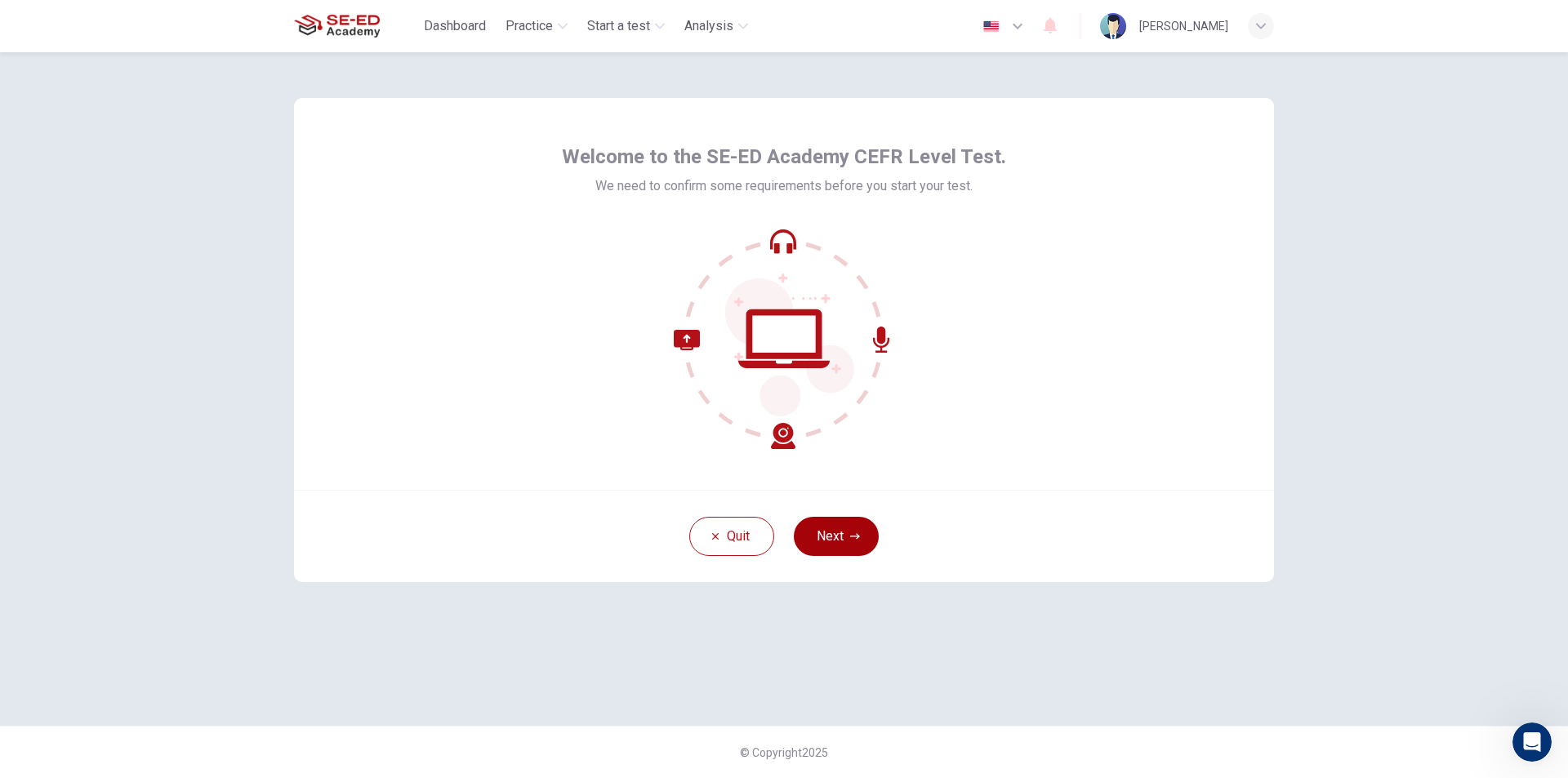
click at [843, 552] on button "Next" at bounding box center [836, 536] width 85 height 39
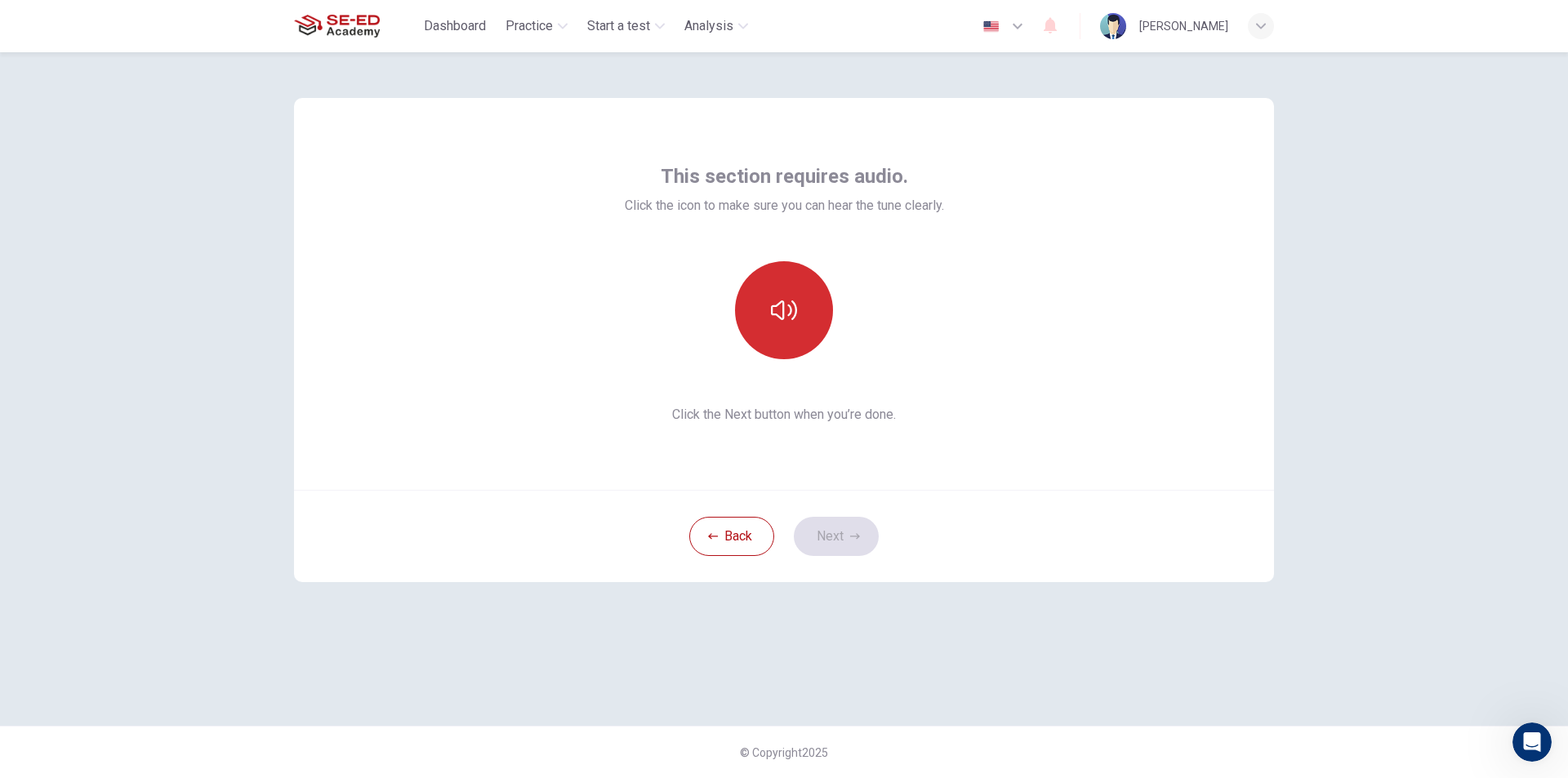
click at [791, 281] on button "button" at bounding box center [784, 310] width 98 height 98
click at [787, 320] on icon "button" at bounding box center [784, 310] width 26 height 26
click at [826, 536] on button "Next" at bounding box center [836, 536] width 85 height 39
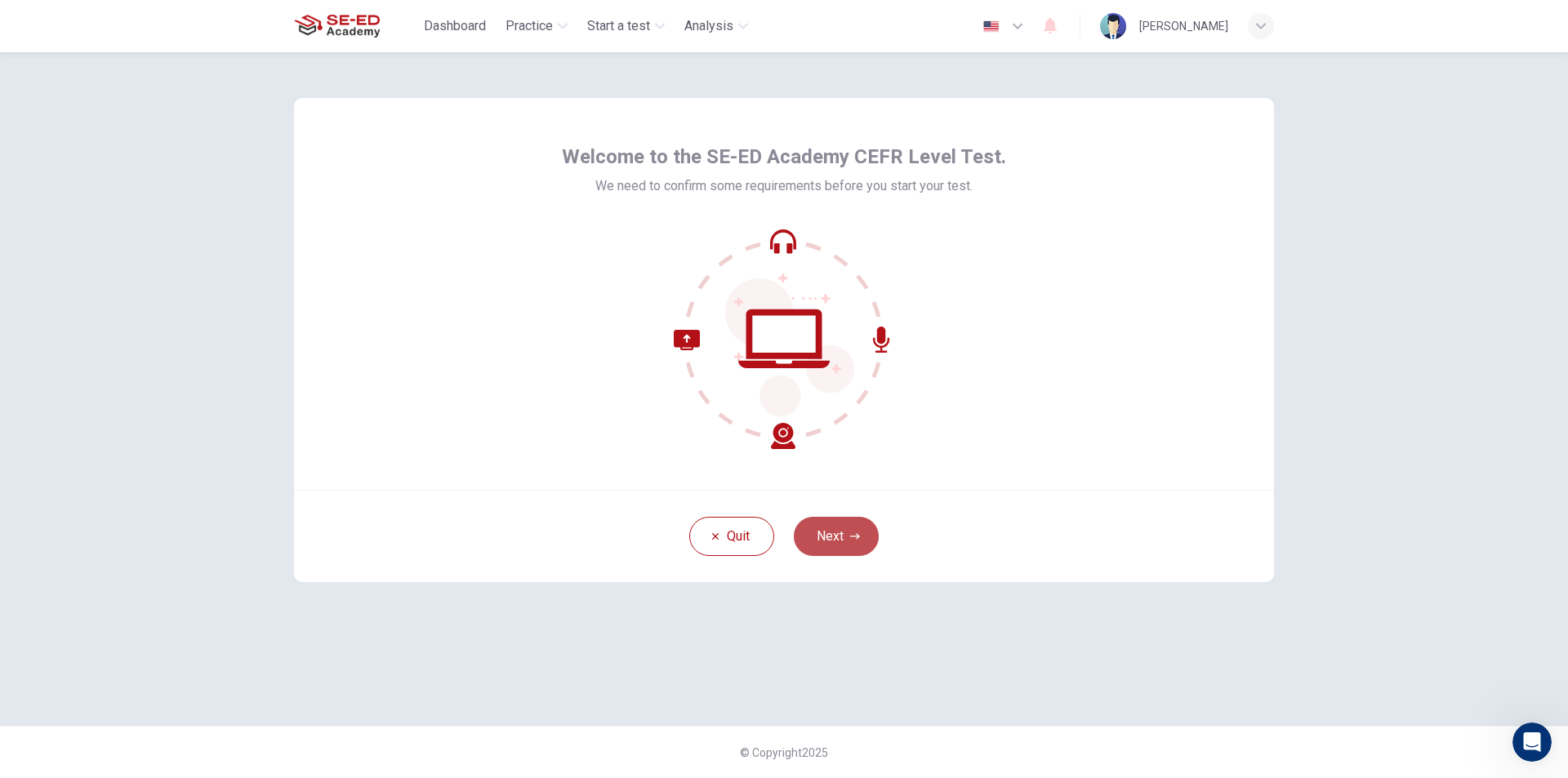
click at [851, 541] on icon "button" at bounding box center [856, 536] width 10 height 10
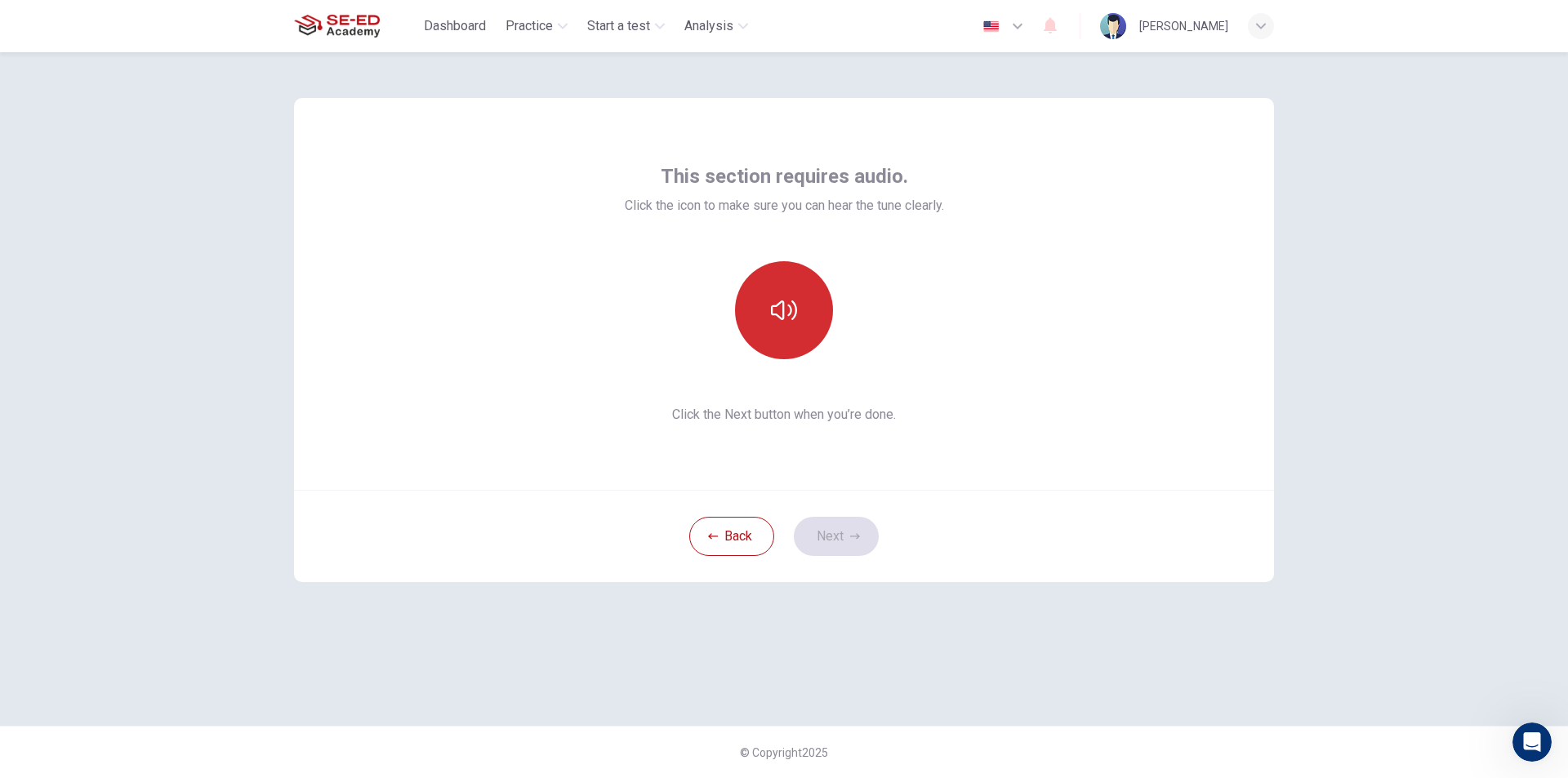
click at [769, 305] on button "button" at bounding box center [784, 310] width 98 height 98
click at [820, 545] on button "Next" at bounding box center [836, 536] width 85 height 39
